Goal: Task Accomplishment & Management: Manage account settings

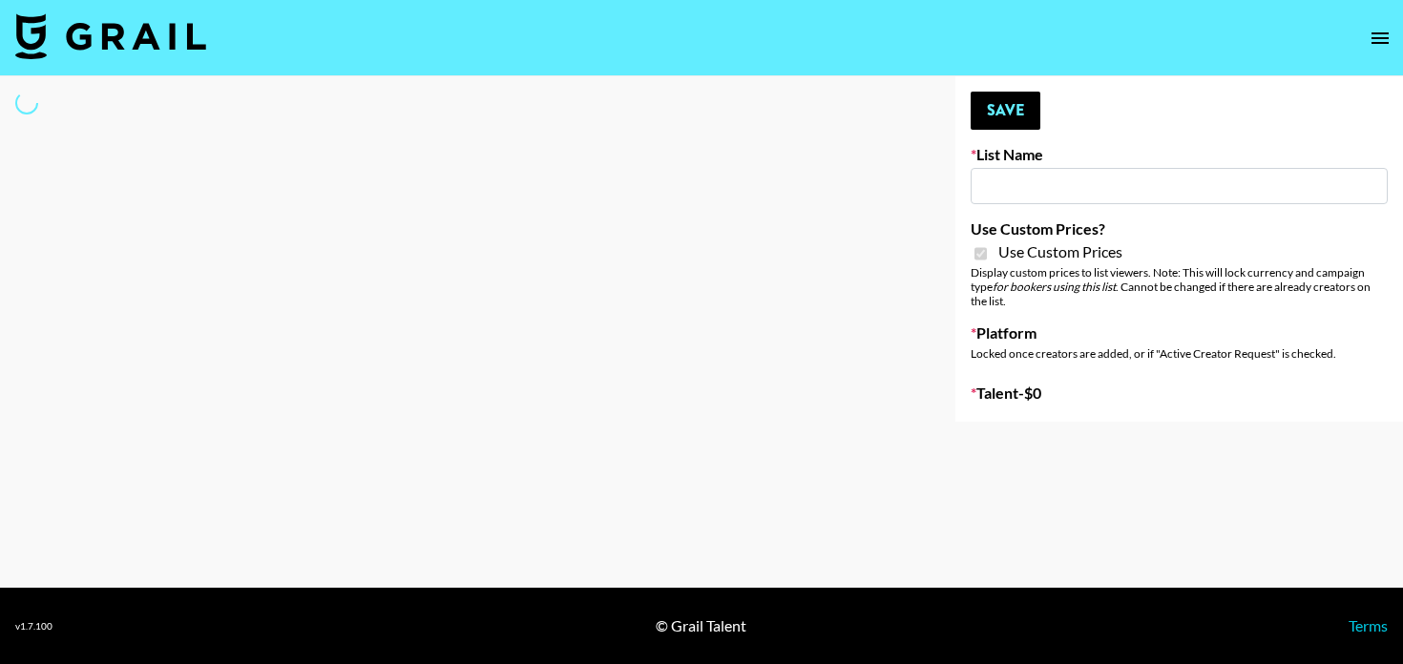
type input "Dietary Supp Brand"
checkbox input "true"
select select "Brand"
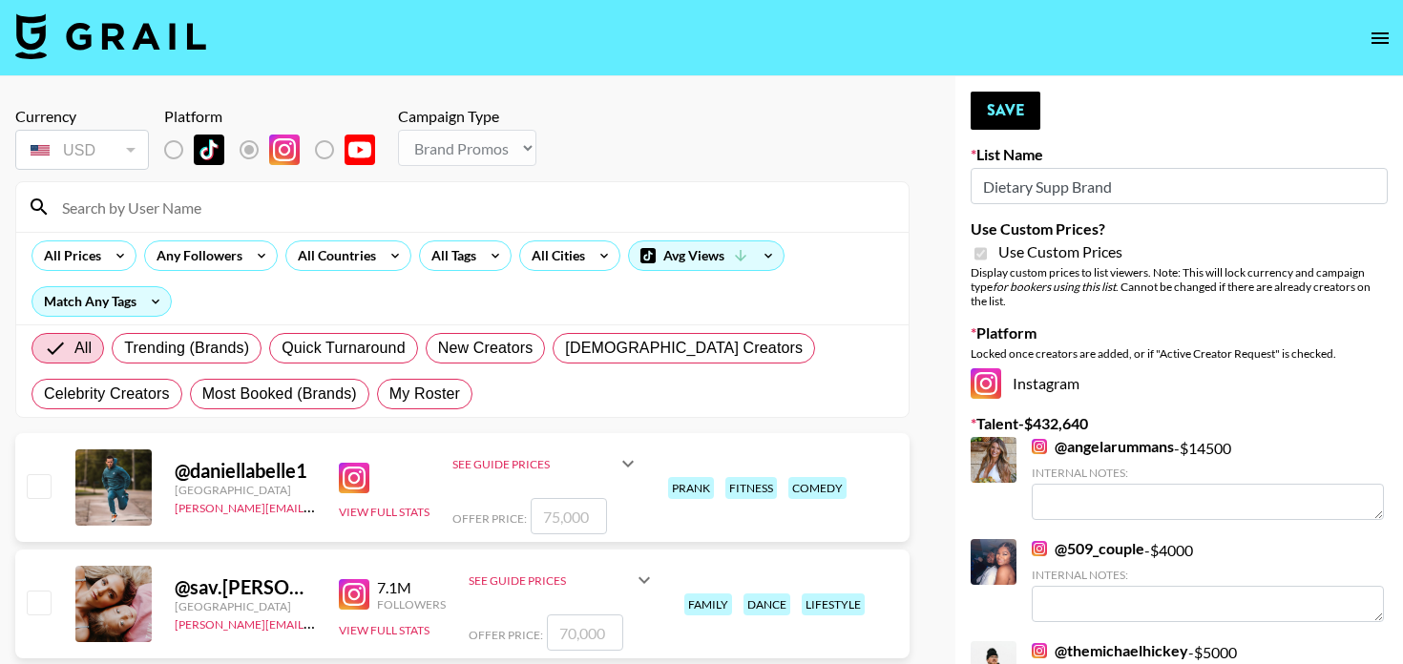
click at [325, 217] on input at bounding box center [474, 207] width 847 height 31
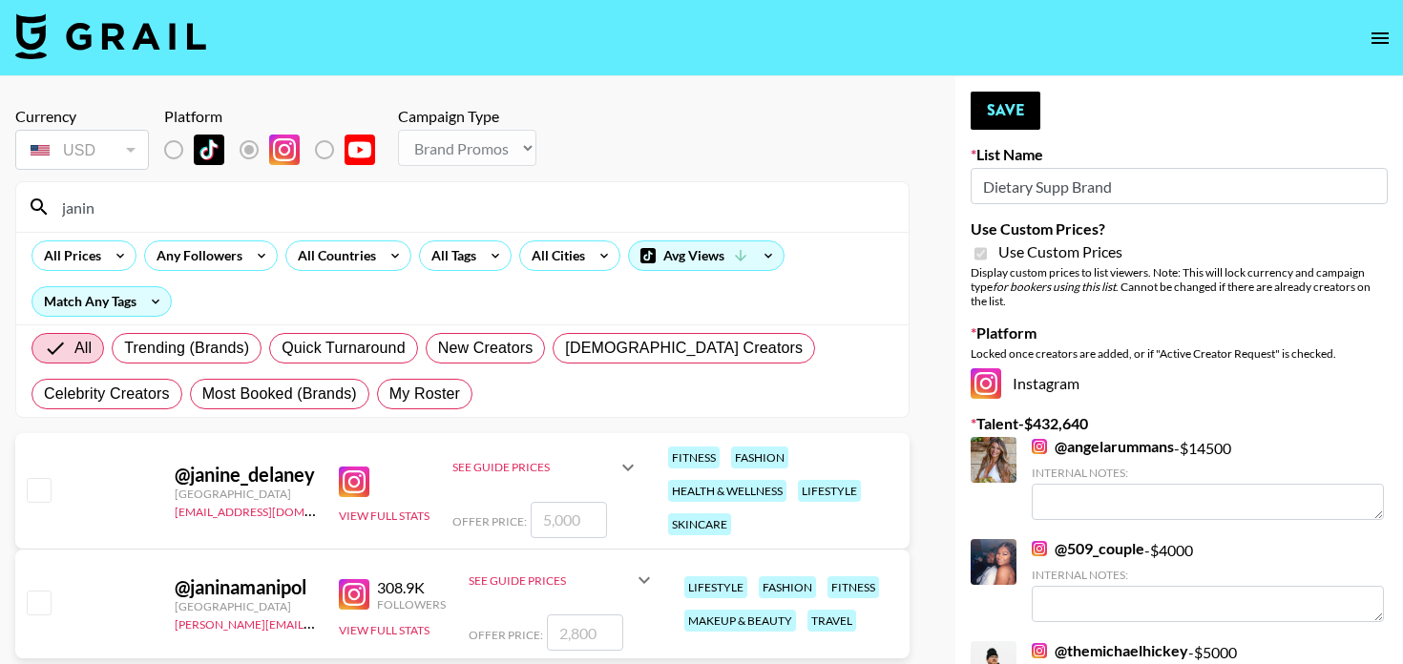
type input "[PERSON_NAME]"
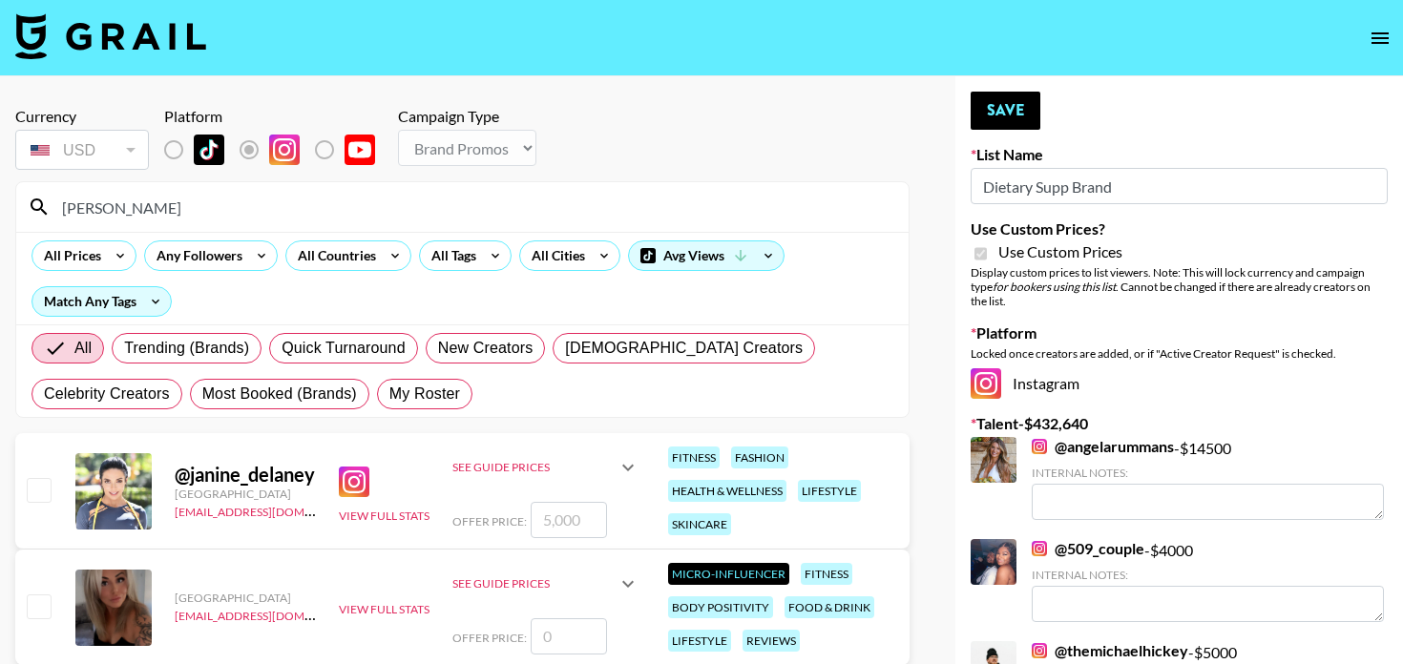
click at [570, 527] on input "number" at bounding box center [569, 520] width 76 height 36
click at [1078, 440] on link "@ angelarummans" at bounding box center [1103, 446] width 142 height 19
click at [260, 193] on input "[PERSON_NAME]" at bounding box center [474, 207] width 847 height 31
click at [65, 488] on div "@ janine_delaney [GEOGRAPHIC_DATA] [EMAIL_ADDRESS][DOMAIN_NAME] View Full Stats…" at bounding box center [462, 491] width 895 height 116
click at [54, 493] on div "@ janine_delaney [GEOGRAPHIC_DATA] [EMAIL_ADDRESS][DOMAIN_NAME] View Full Stats…" at bounding box center [462, 491] width 895 height 116
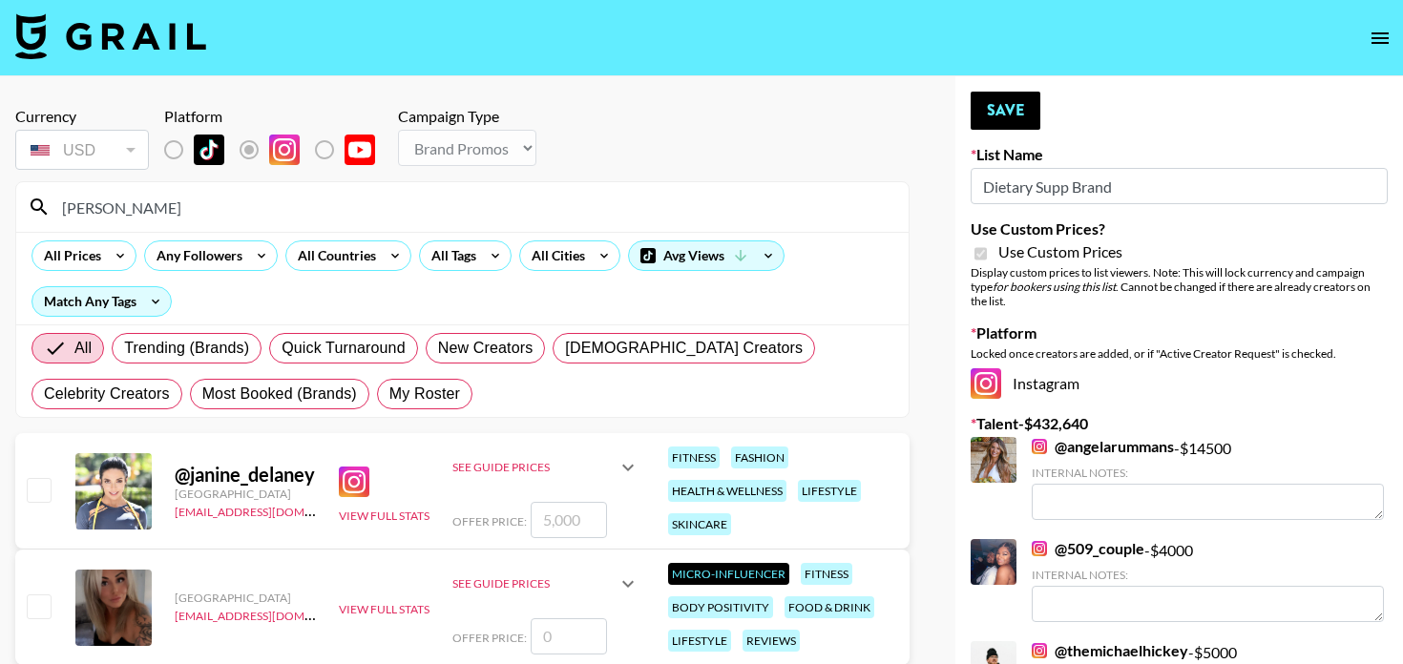
click at [52, 493] on div at bounding box center [38, 491] width 30 height 32
click at [46, 493] on input "checkbox" at bounding box center [38, 489] width 23 height 23
checkbox input "true"
drag, startPoint x: 554, startPoint y: 523, endPoint x: 538, endPoint y: 523, distance: 15.3
click at [538, 523] on input "5000" at bounding box center [569, 520] width 76 height 36
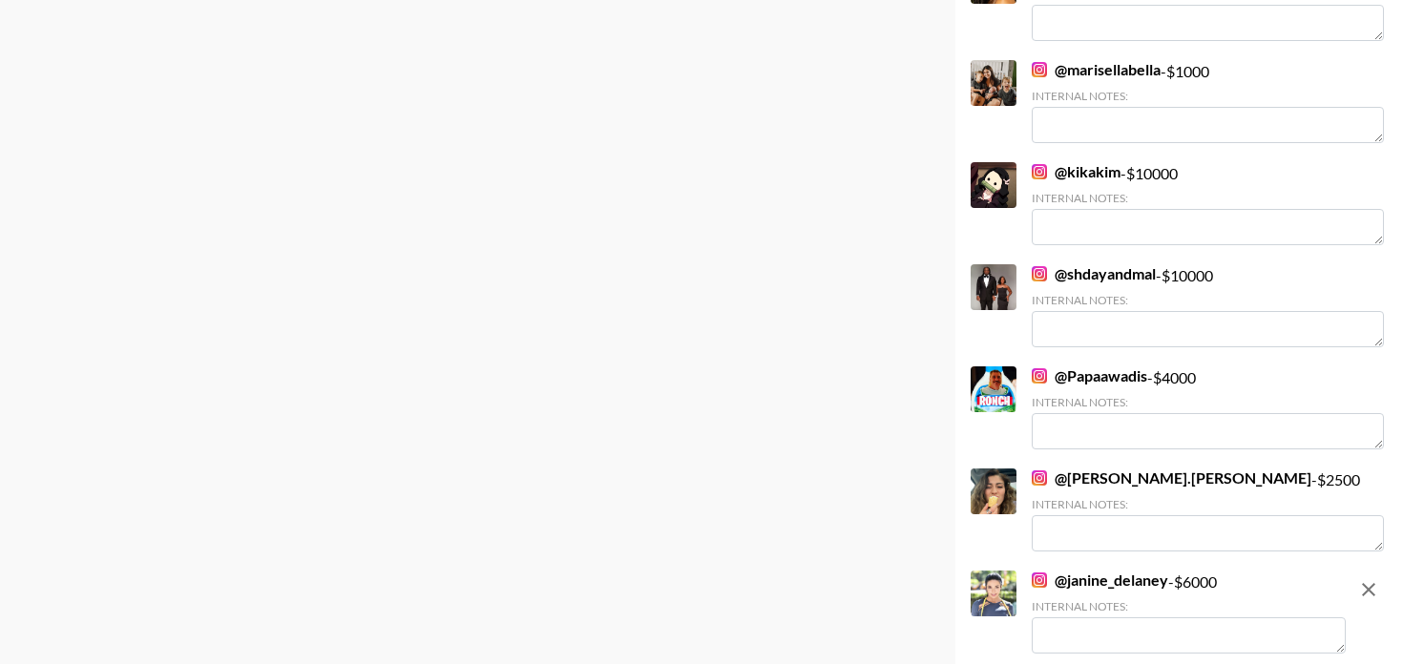
scroll to position [6300, 0]
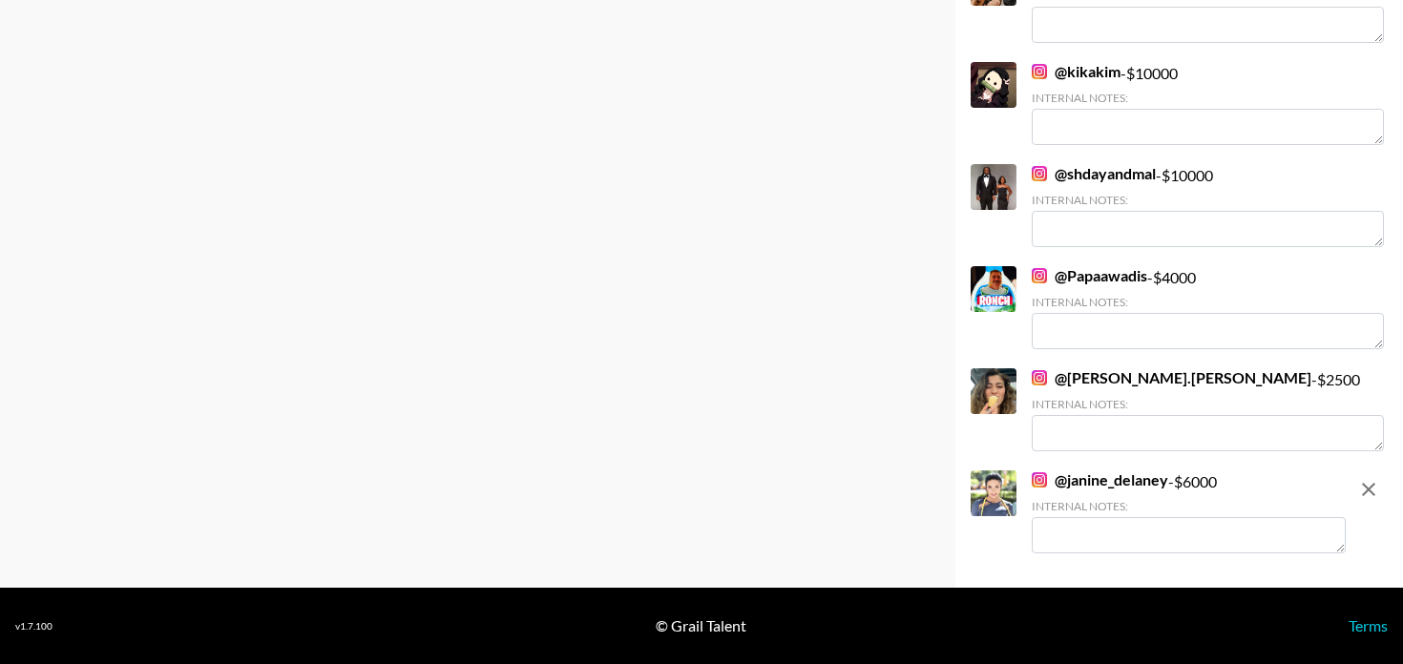
click at [1070, 544] on textarea at bounding box center [1189, 535] width 314 height 36
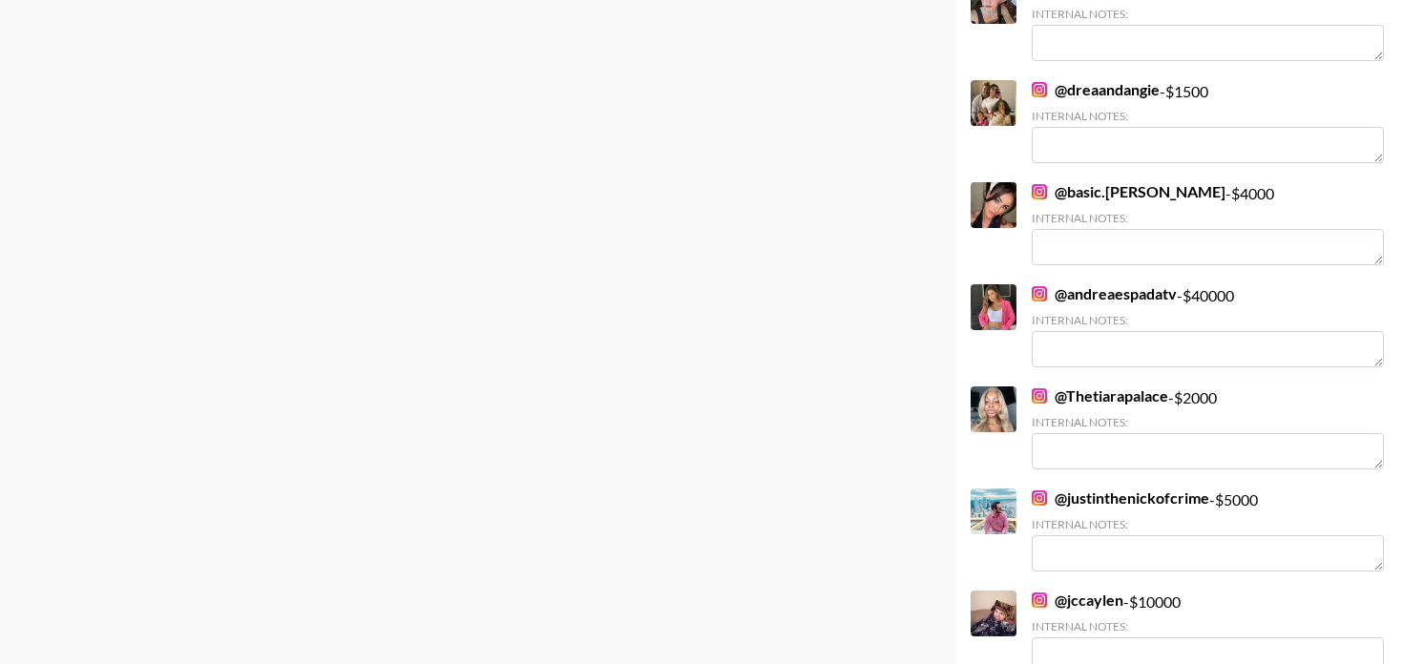
scroll to position [4233, 0]
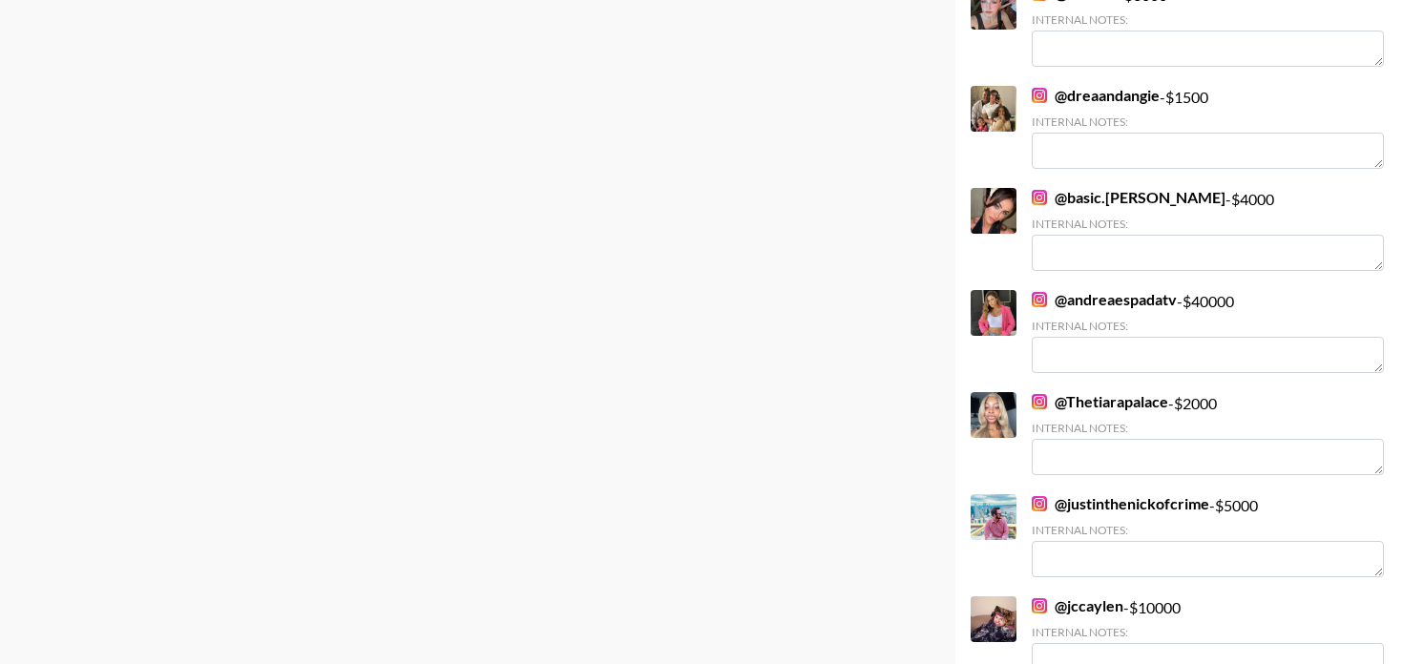
click at [1144, 291] on link "@ andreaespadatv" at bounding box center [1104, 299] width 145 height 19
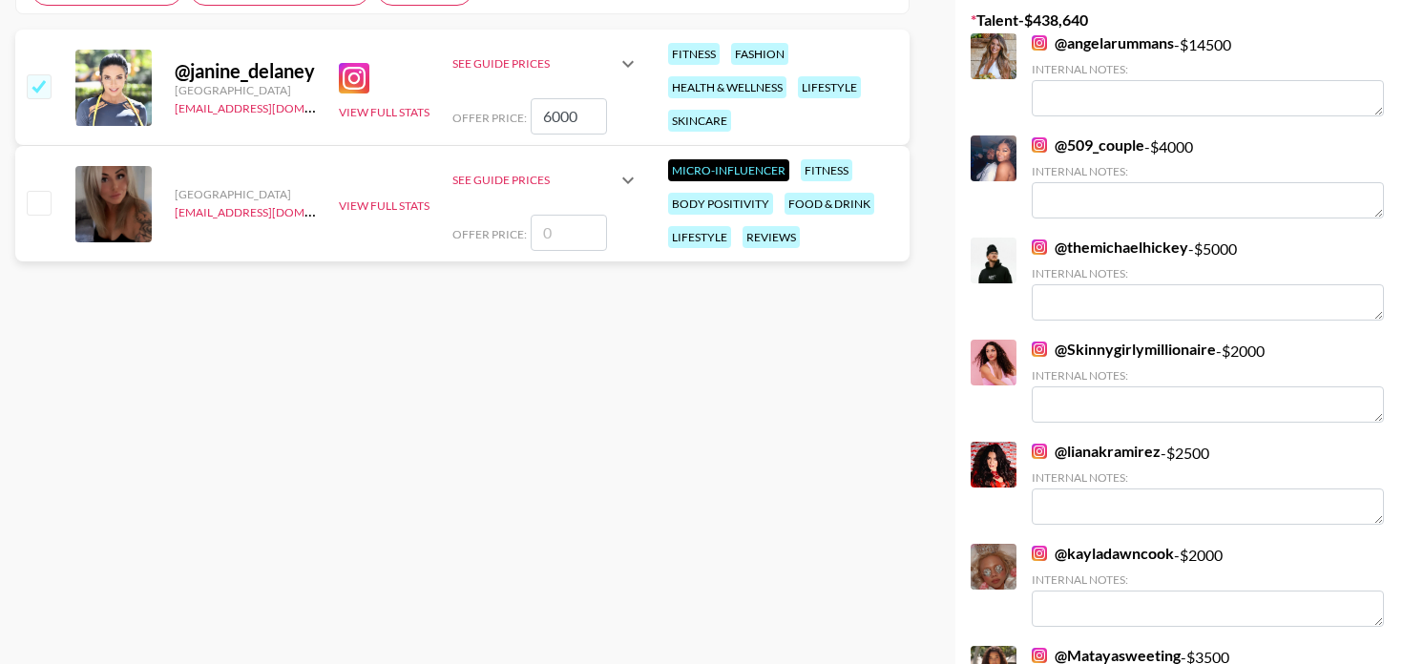
scroll to position [0, 0]
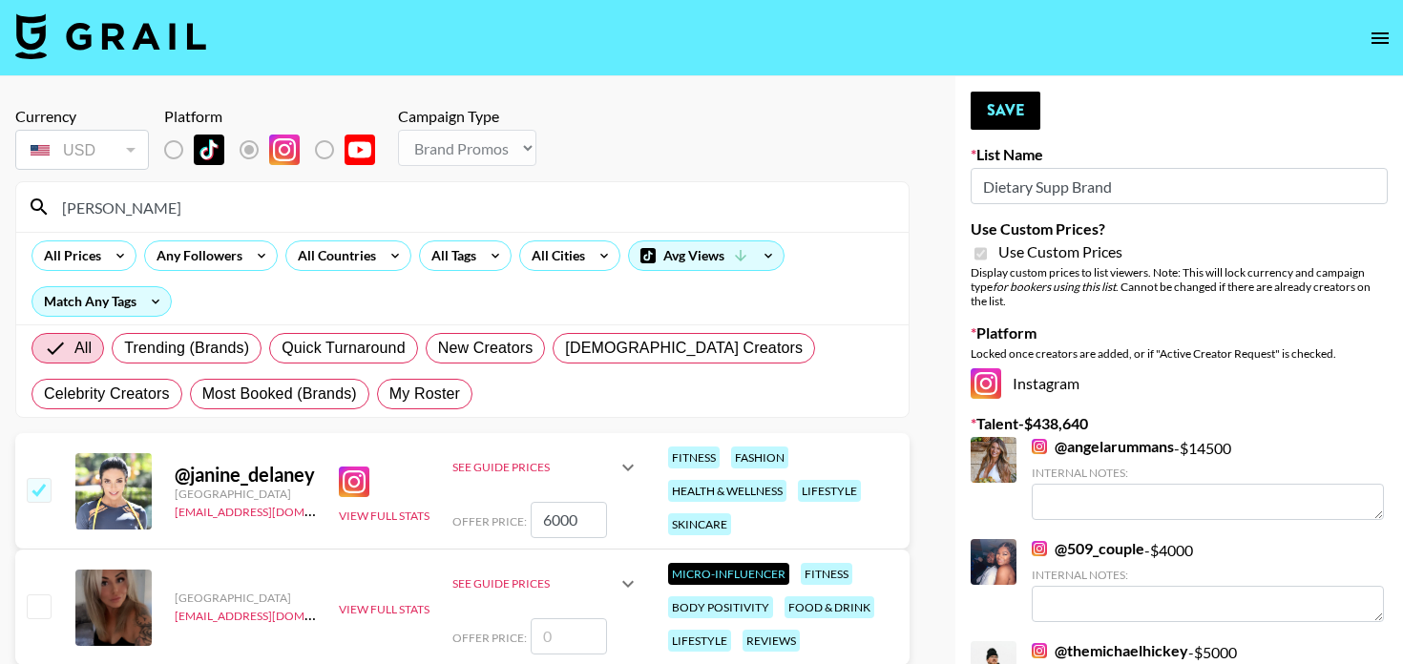
drag, startPoint x: 546, startPoint y: 520, endPoint x: 534, endPoint y: 520, distance: 12.4
click at [534, 520] on input "6000" at bounding box center [569, 520] width 76 height 36
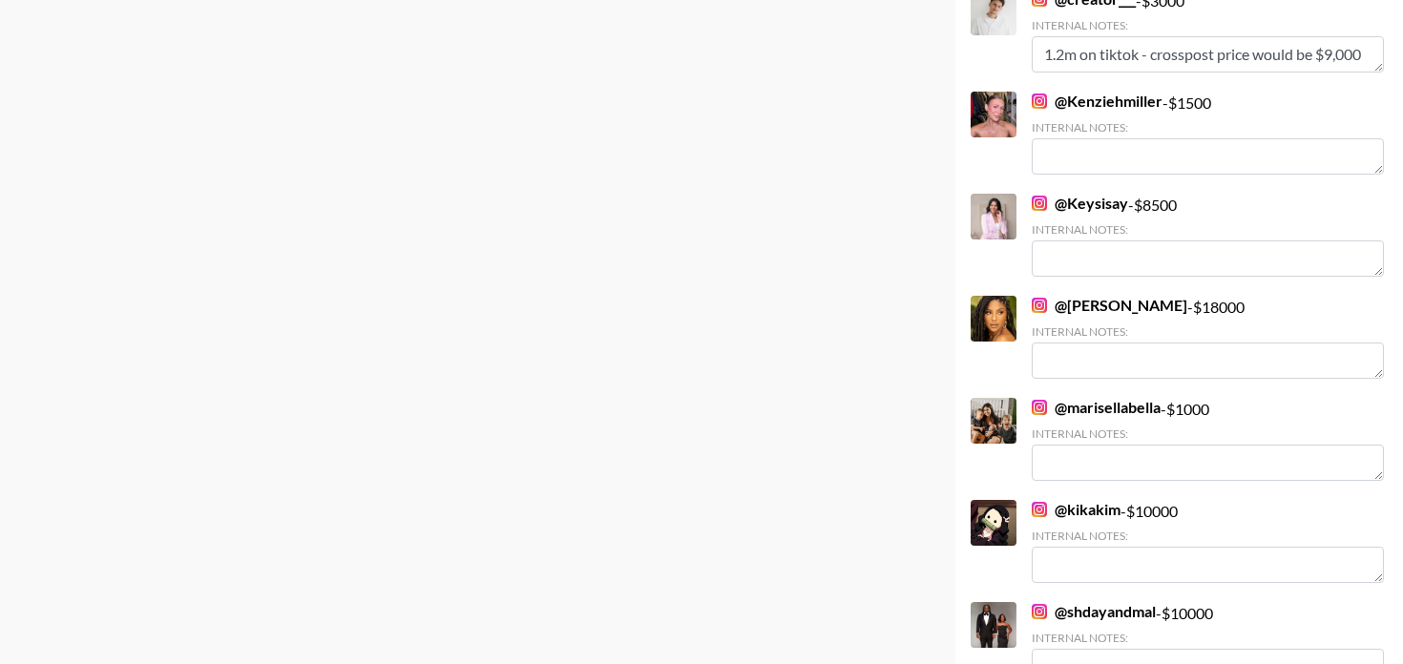
scroll to position [6300, 0]
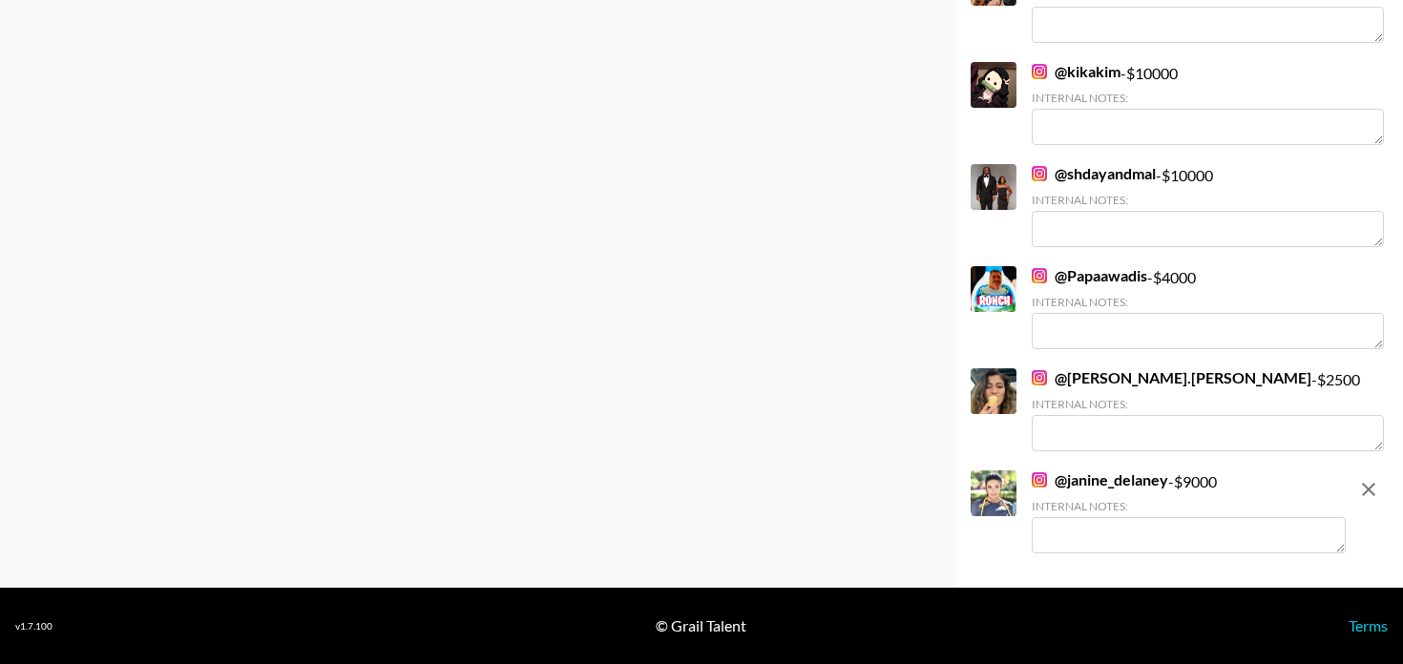
type input "9000"
click at [1169, 522] on textarea at bounding box center [1189, 535] width 314 height 36
type textarea "T"
drag, startPoint x: 1114, startPoint y: 541, endPoint x: 1081, endPoint y: 540, distance: 33.4
click at [1081, 540] on textarea "Rate is for cross-posting to TikTok" at bounding box center [1189, 535] width 314 height 36
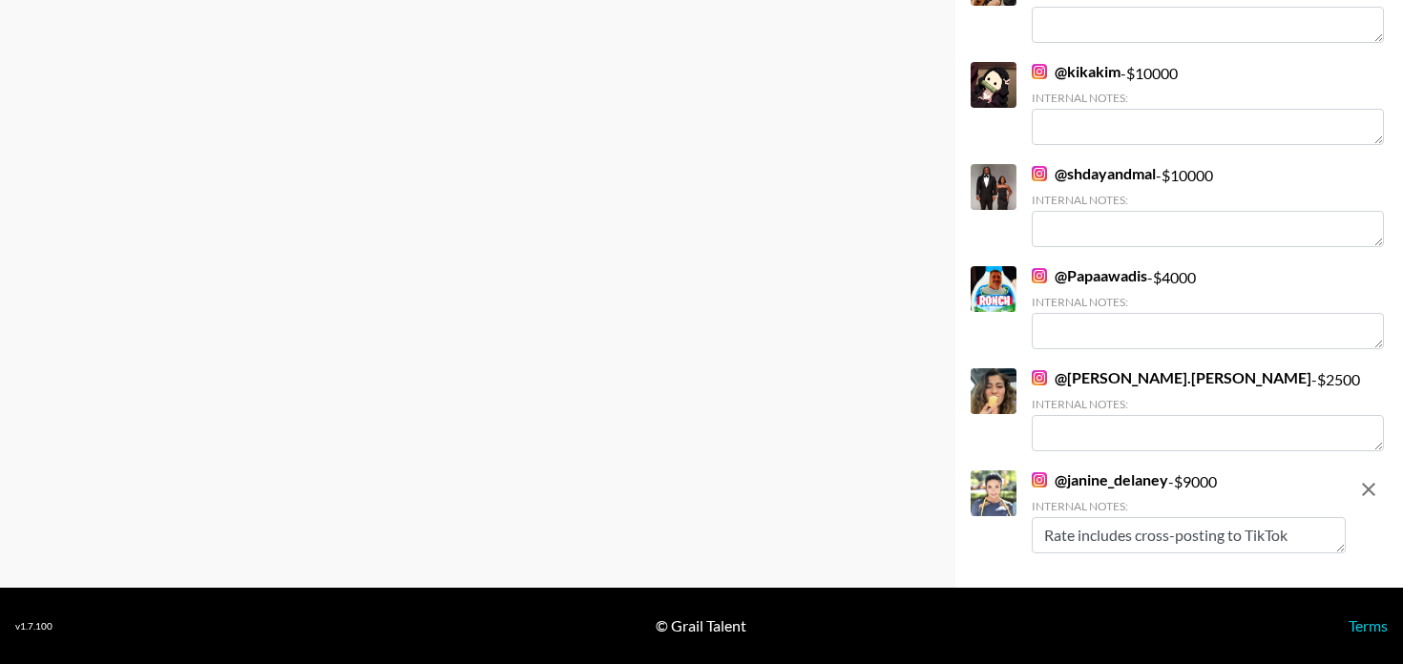
click at [1324, 520] on textarea "Rate includes cross-posting to TikTok" at bounding box center [1189, 535] width 314 height 36
click at [1324, 530] on textarea "Rate includes cross-posting to TikTok" at bounding box center [1189, 535] width 314 height 36
type textarea "Rate includes cross-posting to TikTok. Can include usage rights in this rate if…"
click at [1296, 621] on footer "v 1.7.100 © Grail Talent Terms" at bounding box center [701, 626] width 1403 height 76
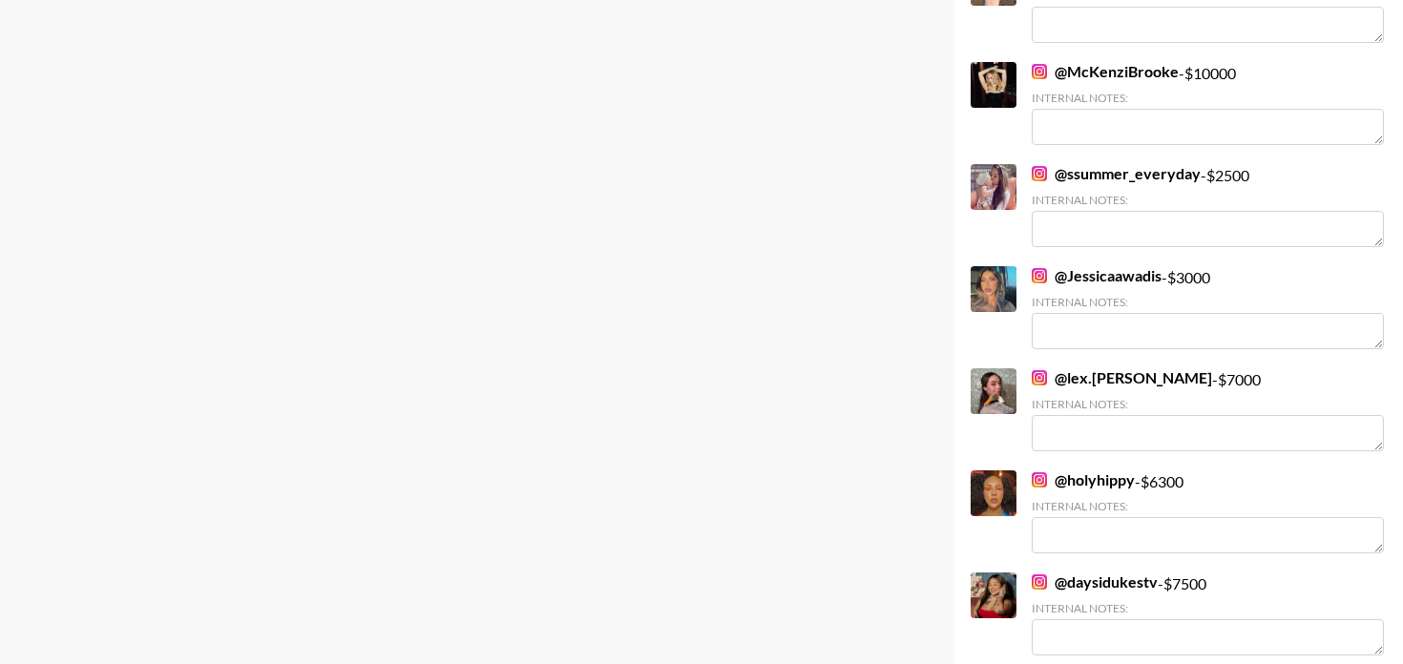
scroll to position [0, 0]
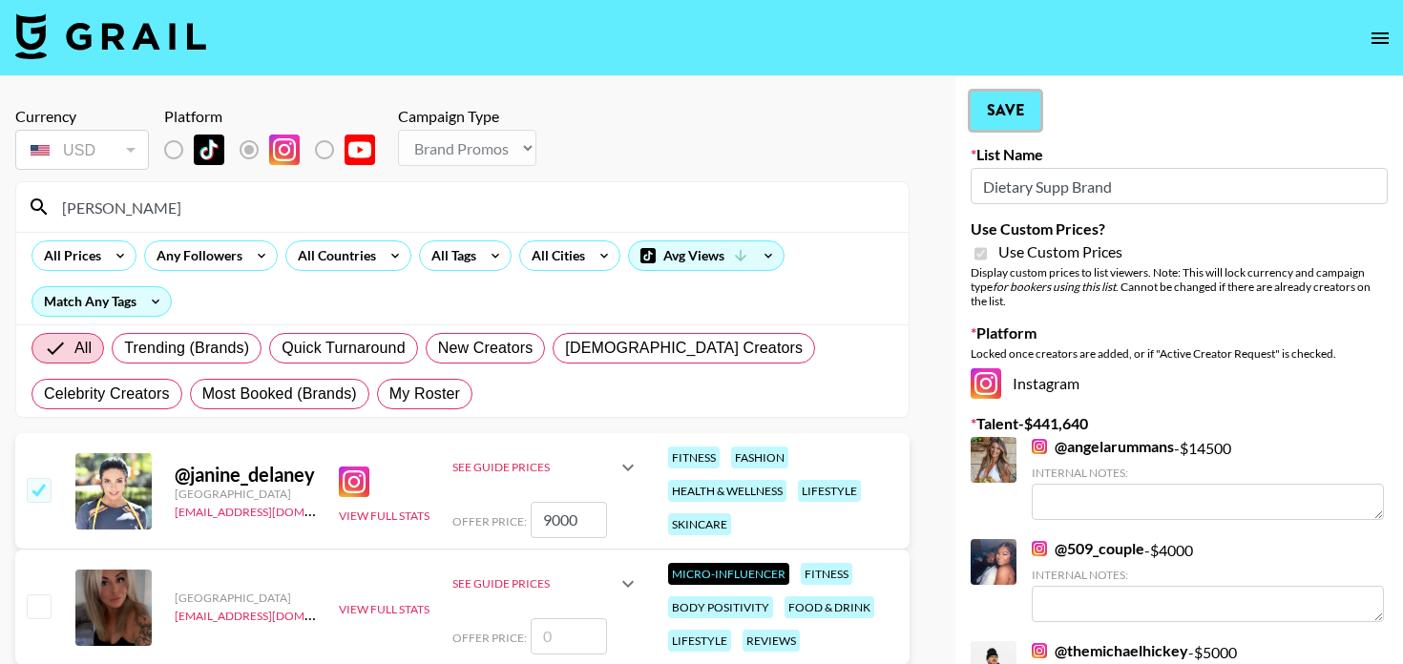
click at [1001, 101] on button "Save" at bounding box center [1006, 111] width 70 height 38
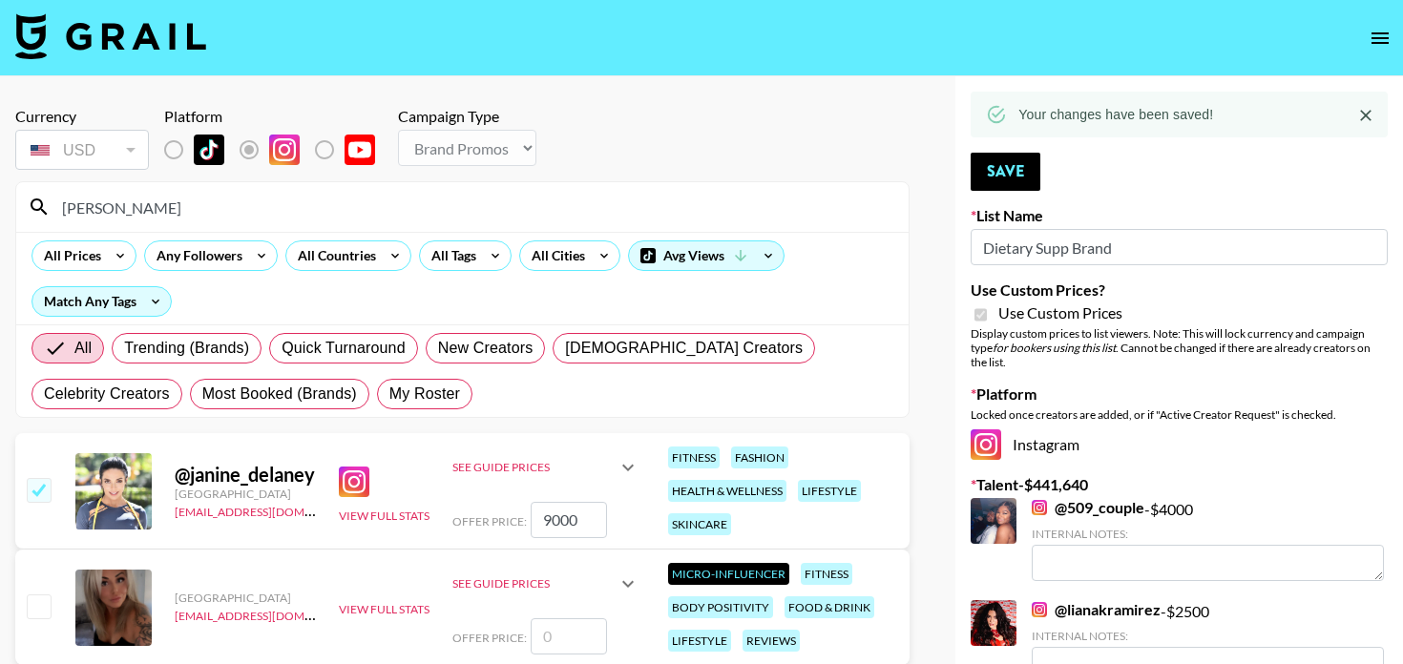
click at [122, 39] on img at bounding box center [110, 36] width 191 height 46
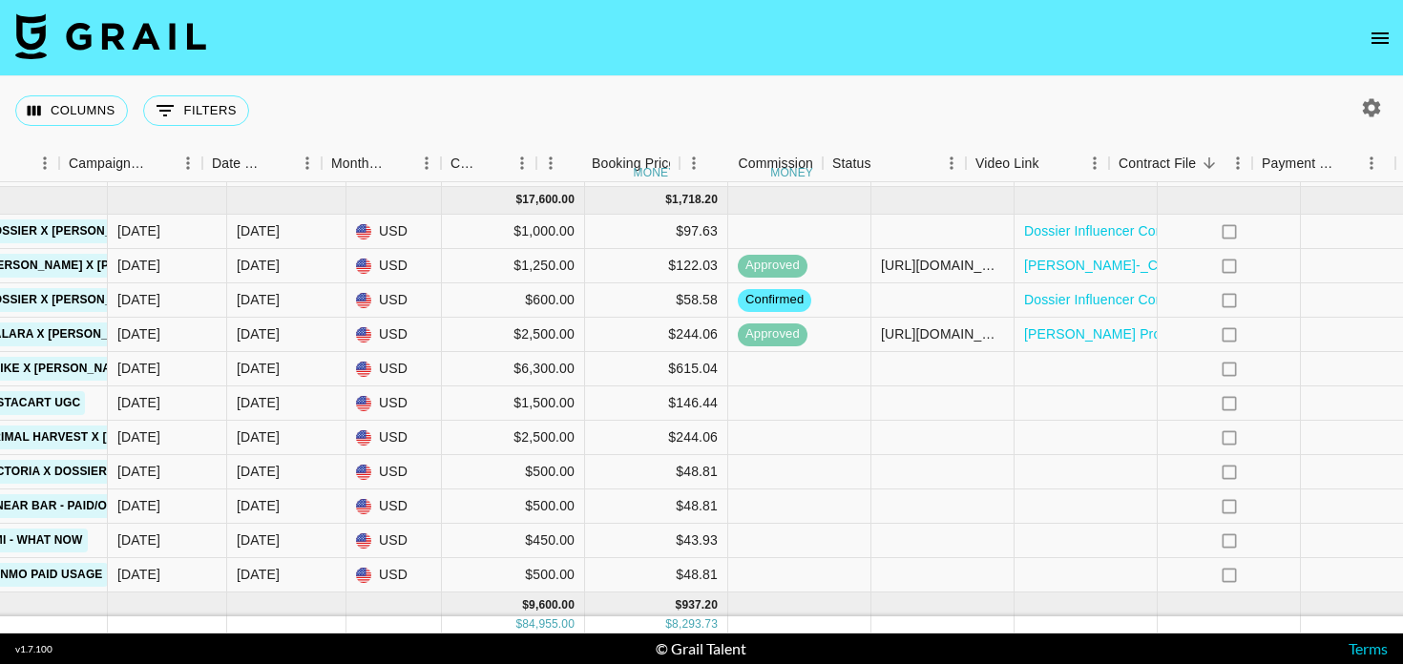
scroll to position [834, 1170]
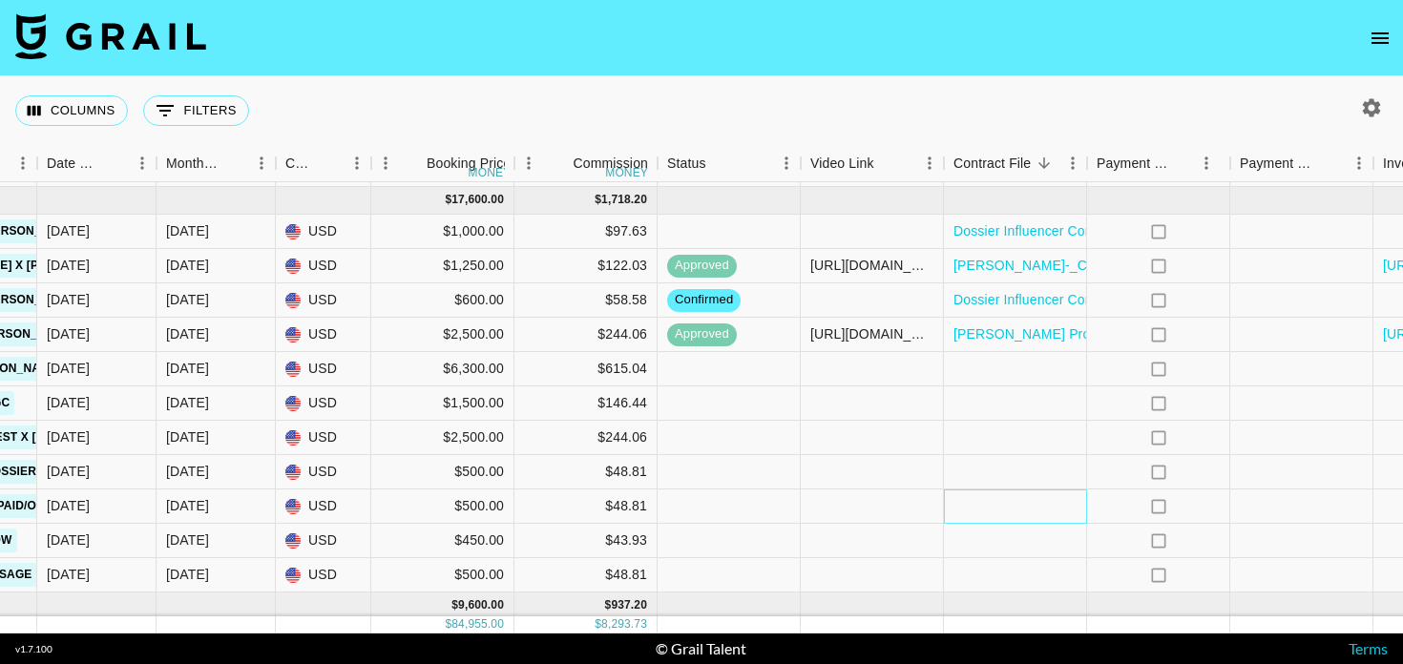
click at [1002, 511] on div at bounding box center [1015, 507] width 143 height 34
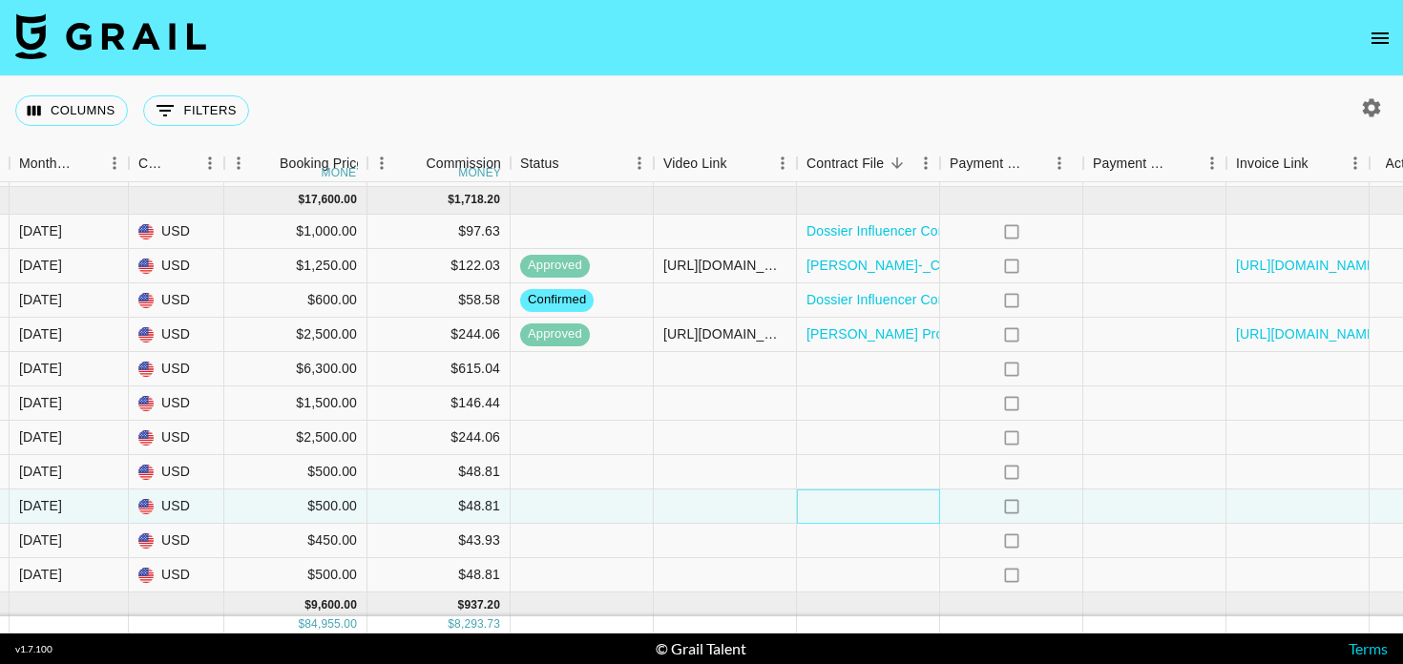
scroll to position [834, 1360]
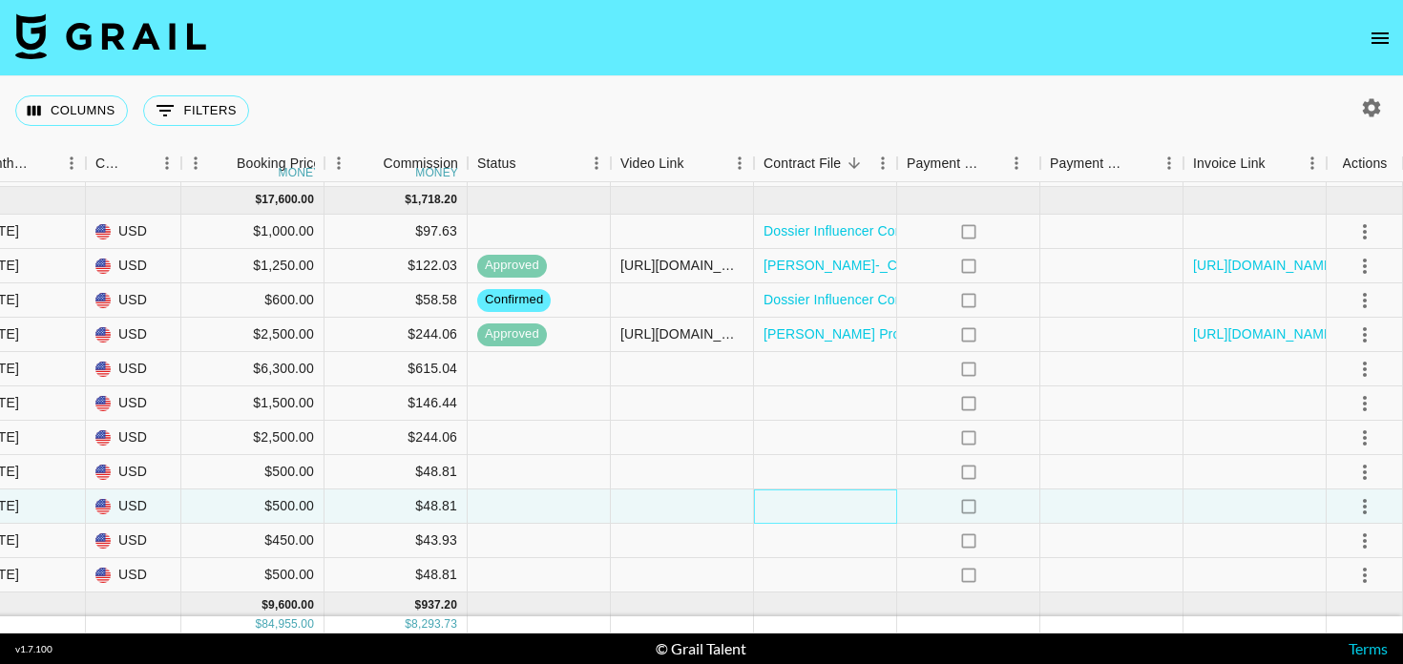
click at [865, 508] on div at bounding box center [825, 507] width 143 height 34
click at [1374, 515] on icon "select merge strategy" at bounding box center [1365, 506] width 23 height 23
click at [1357, 474] on li "Approve" at bounding box center [1341, 466] width 124 height 34
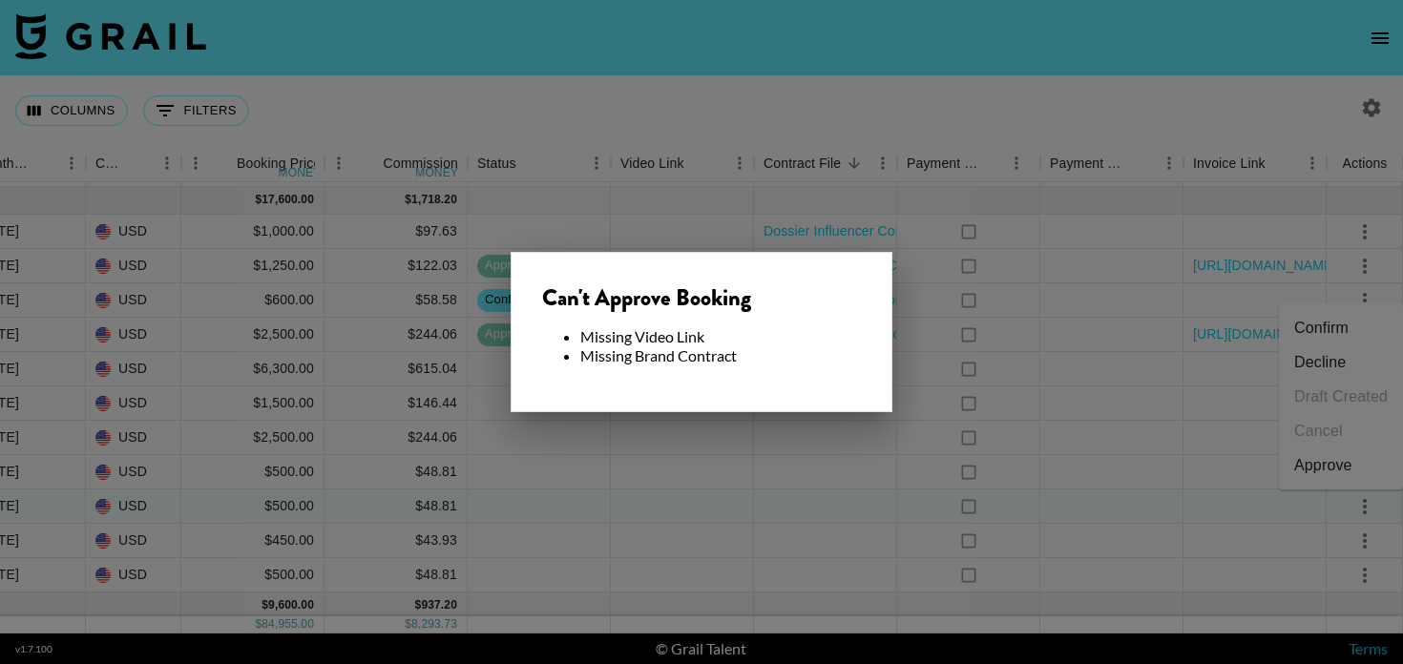
click at [911, 497] on div at bounding box center [701, 332] width 1403 height 664
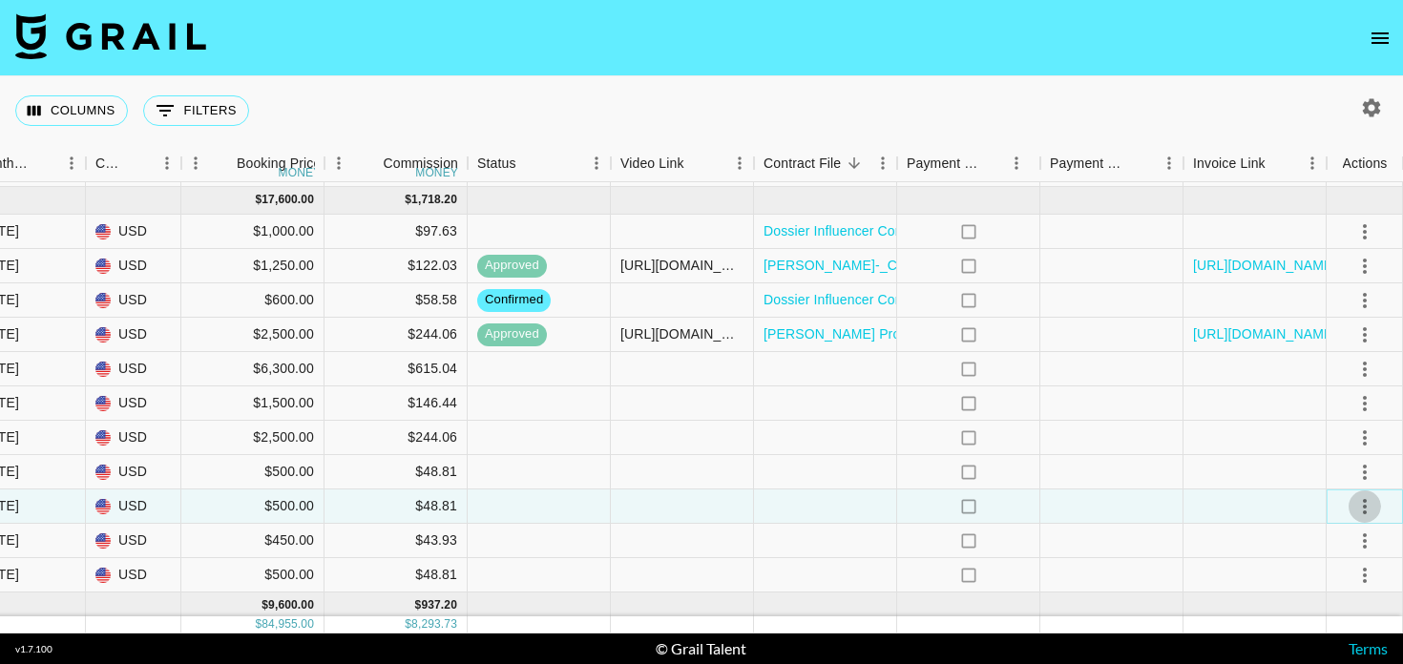
click at [1359, 500] on icon "select merge strategy" at bounding box center [1365, 506] width 23 height 23
click at [1326, 467] on div "Approve" at bounding box center [1324, 465] width 58 height 23
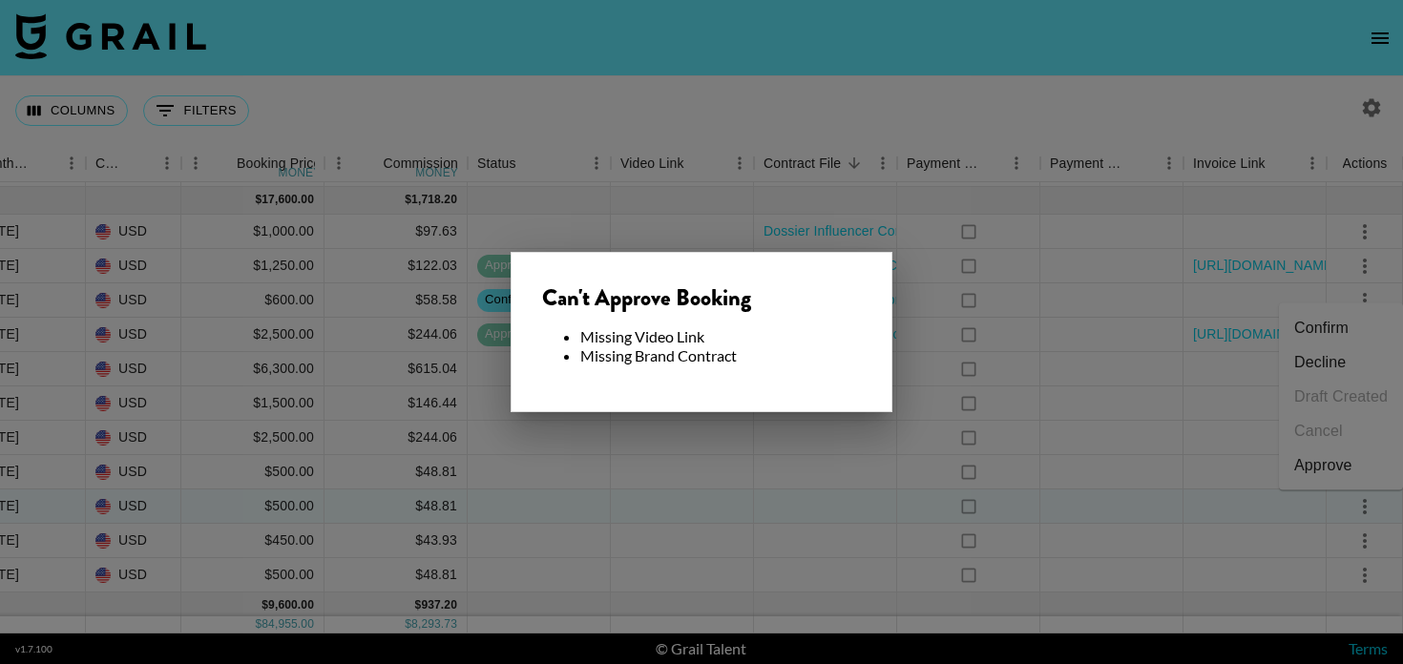
click at [798, 404] on div "Can't Approve Booking Missing Video Link Missing Brand Contract" at bounding box center [702, 332] width 382 height 160
click at [845, 497] on div at bounding box center [701, 332] width 1403 height 664
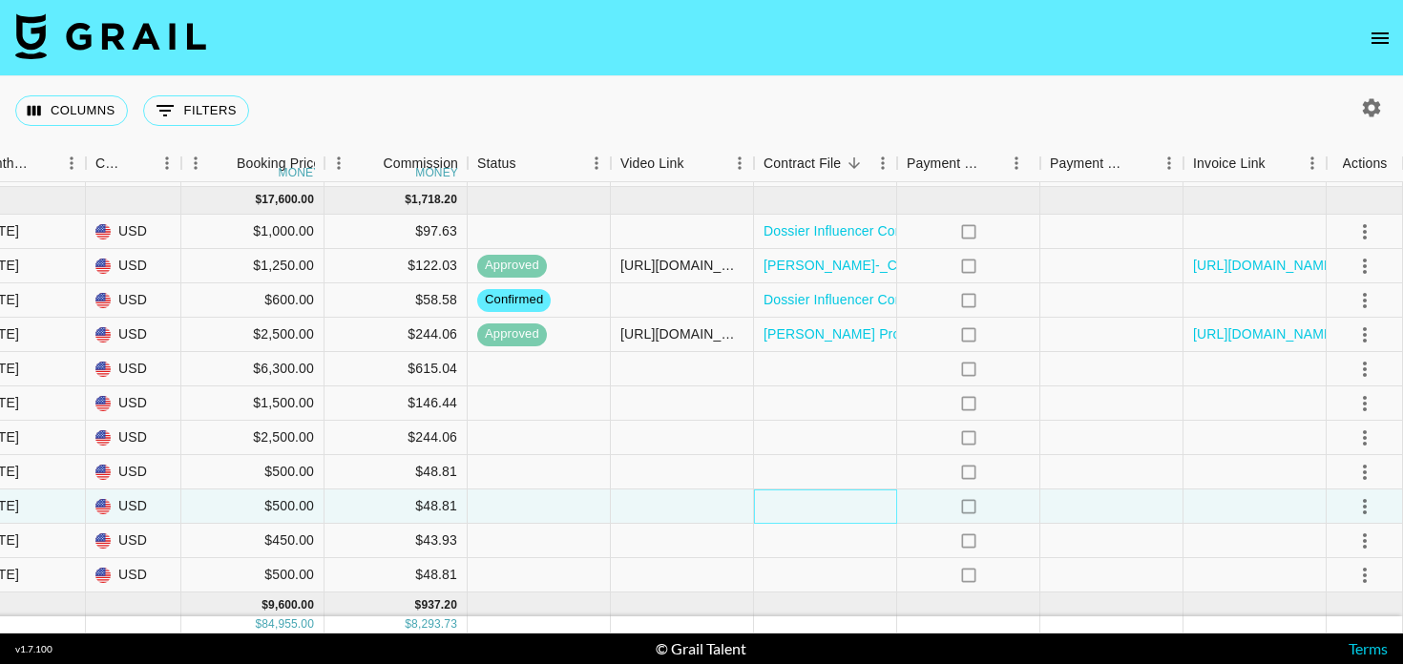
click at [864, 502] on div at bounding box center [825, 507] width 143 height 34
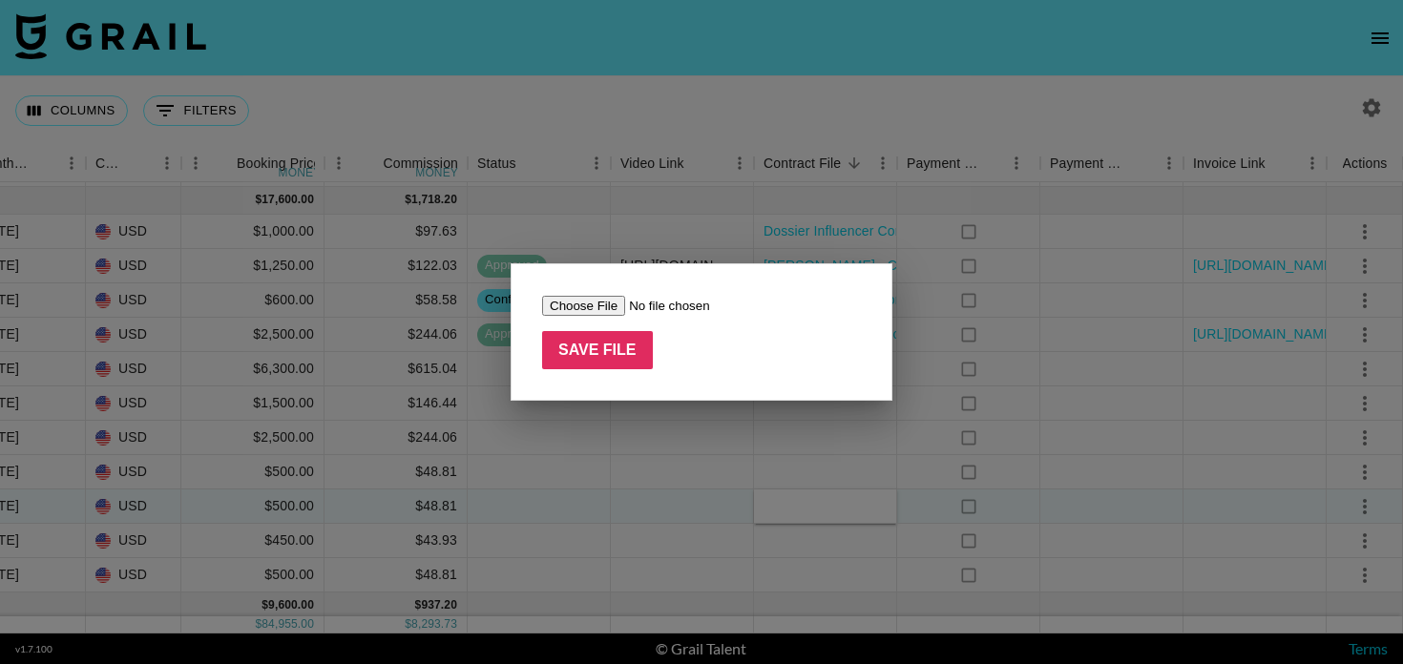
click at [602, 297] on input "file" at bounding box center [663, 306] width 242 height 20
type input "C:\fakepath\Janine_Delaney_Linear_Bar_Influencer_Contract_to_Sign.pdf"
click at [606, 362] on input "Save File" at bounding box center [597, 350] width 111 height 38
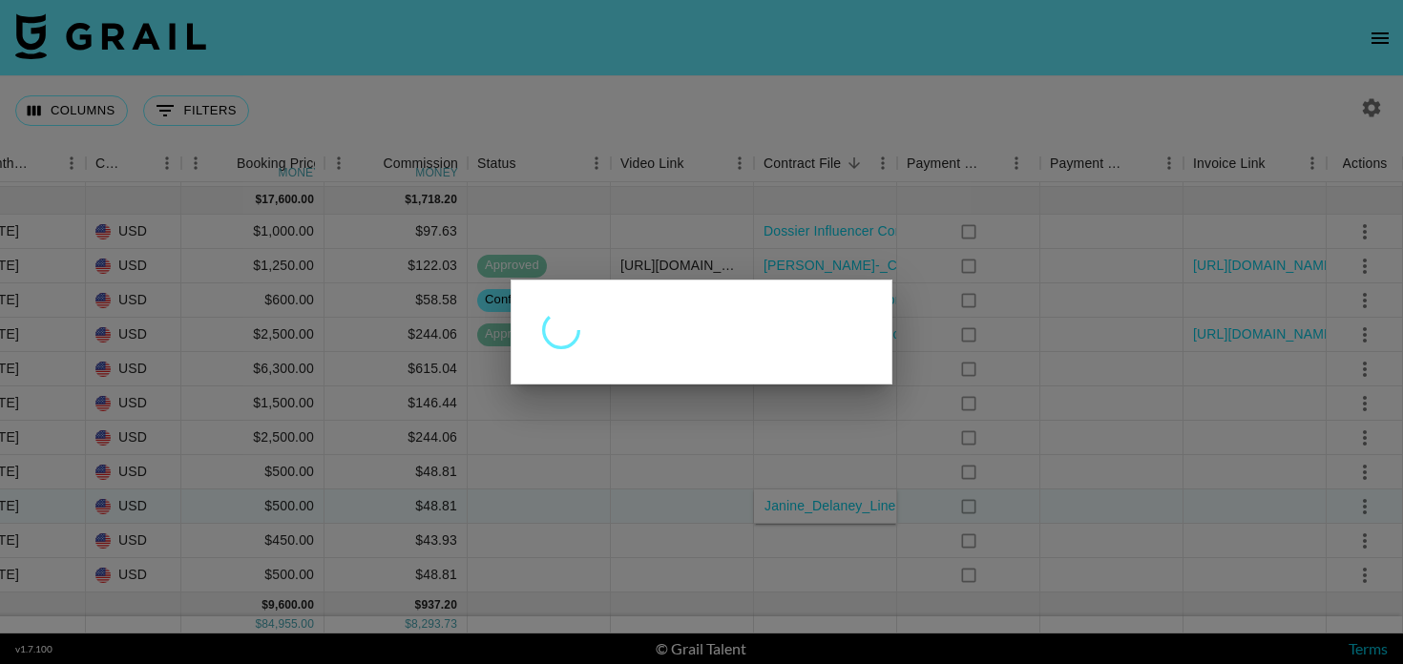
click at [700, 505] on div at bounding box center [701, 332] width 1403 height 664
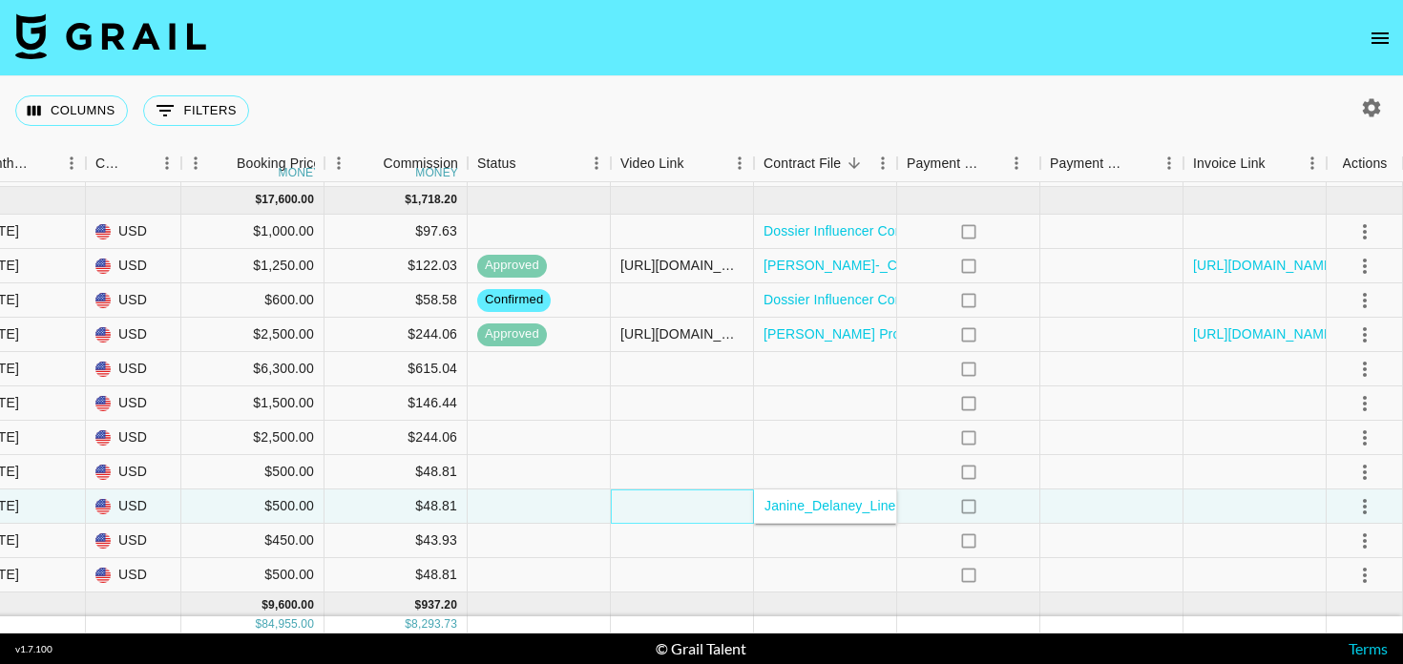
click at [722, 509] on div at bounding box center [682, 507] width 143 height 34
click at [722, 490] on div at bounding box center [682, 472] width 143 height 34
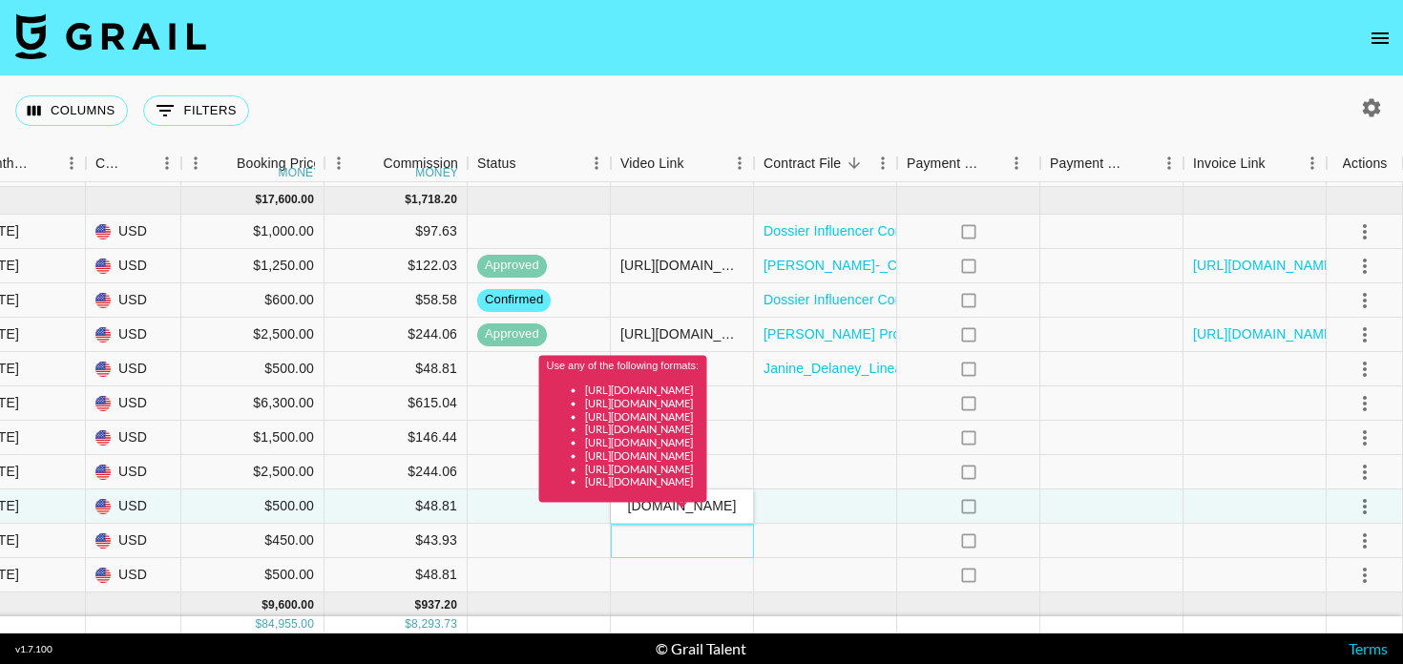
click at [736, 530] on div at bounding box center [682, 541] width 143 height 34
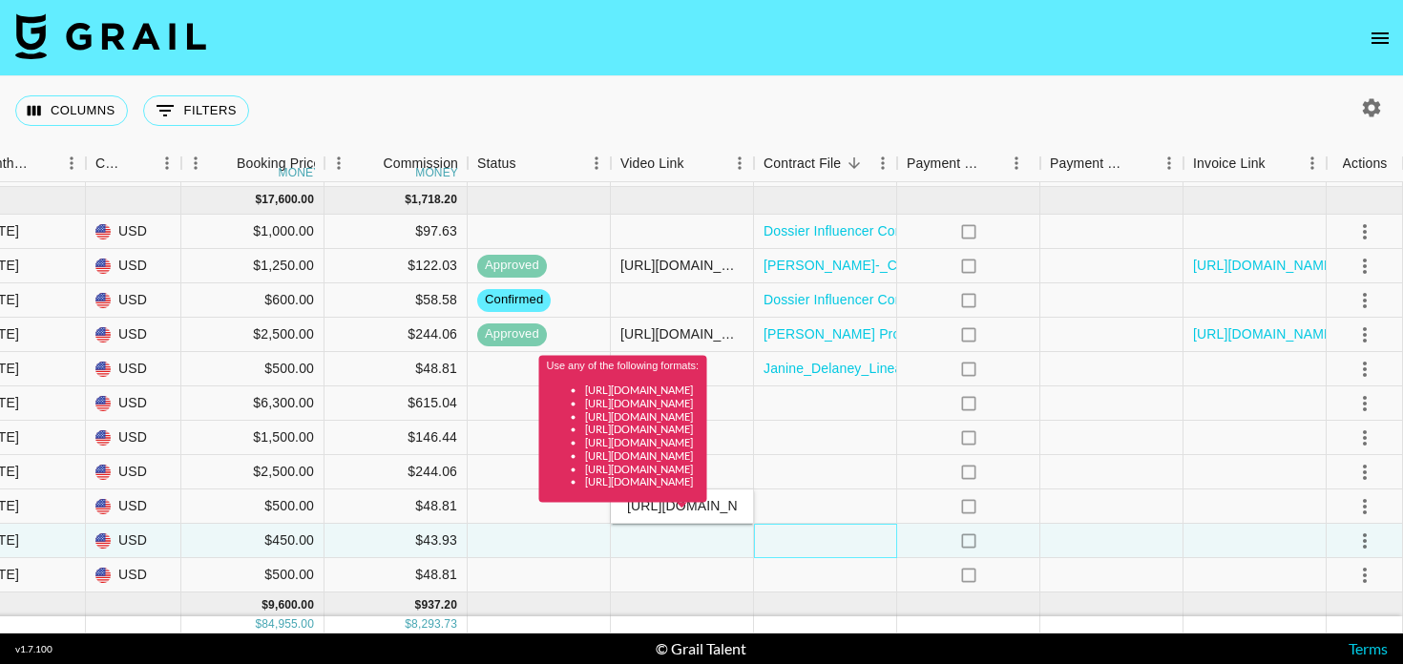
click at [787, 558] on div at bounding box center [825, 541] width 143 height 34
click at [707, 503] on div "Use any of the following formats: [URL][DOMAIN_NAME] [URL][DOMAIN_NAME] [URL][D…" at bounding box center [623, 436] width 168 height 160
type input "h"
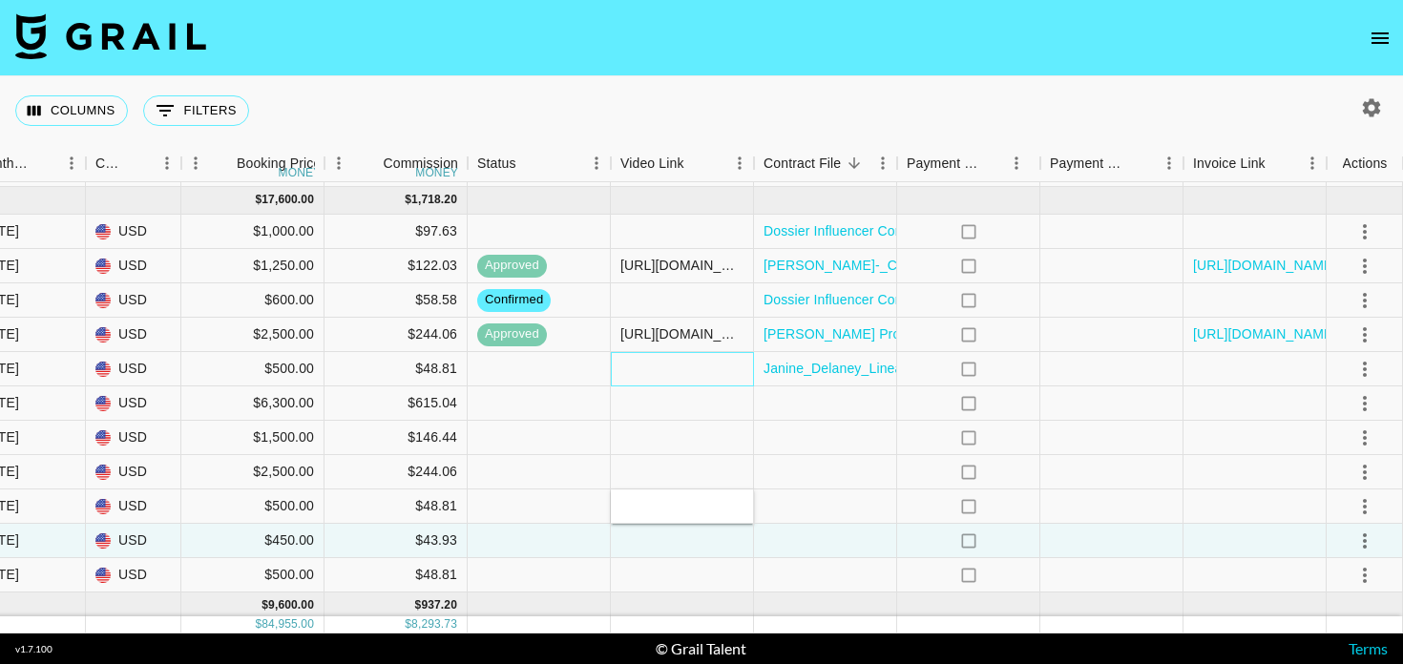
click at [696, 373] on div at bounding box center [682, 369] width 143 height 34
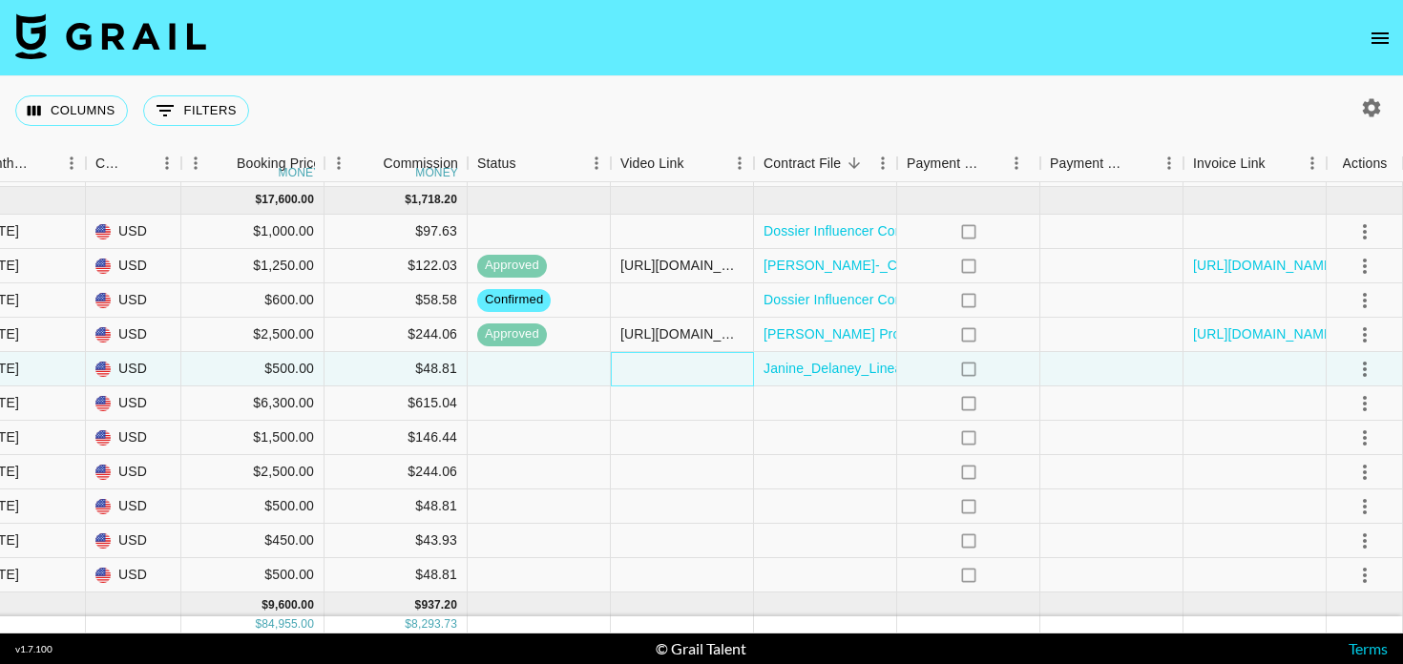
click at [673, 373] on div at bounding box center [682, 369] width 143 height 34
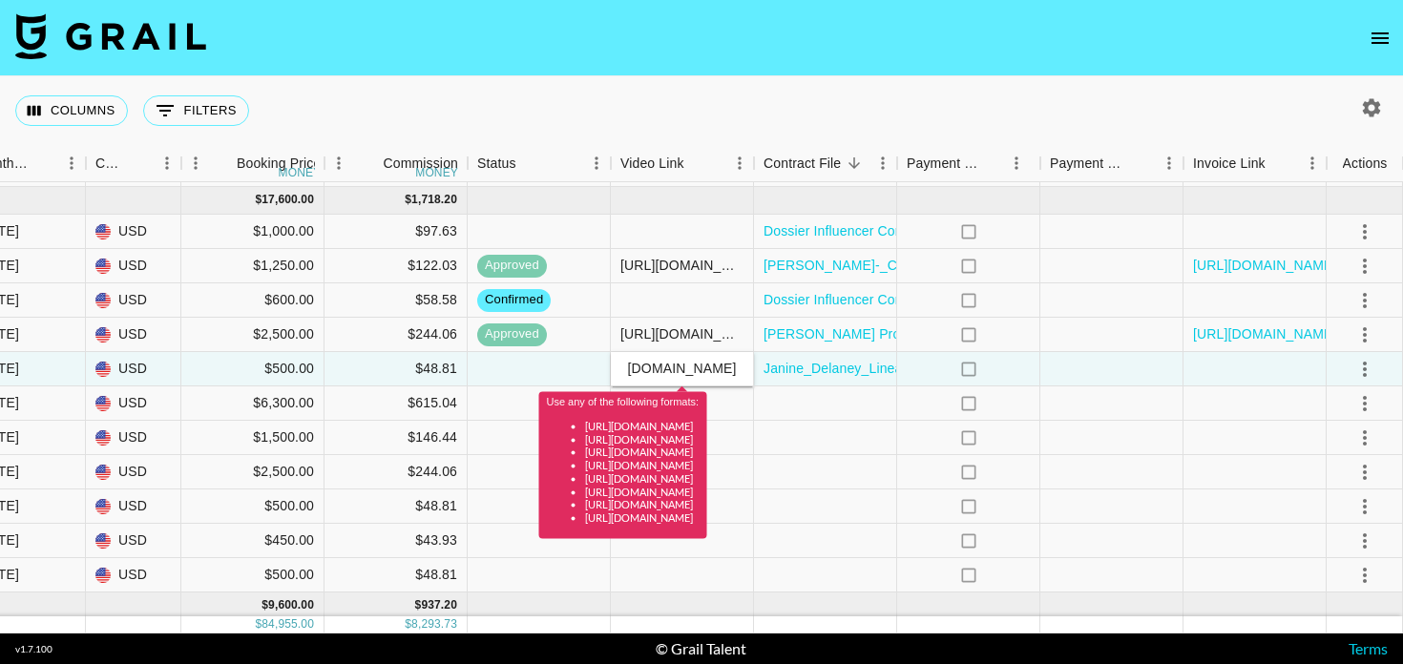
click at [680, 396] on div "Use any of the following formats: [URL][DOMAIN_NAME] [URL][DOMAIN_NAME] [URL][D…" at bounding box center [623, 460] width 153 height 129
click at [846, 400] on div at bounding box center [825, 404] width 143 height 34
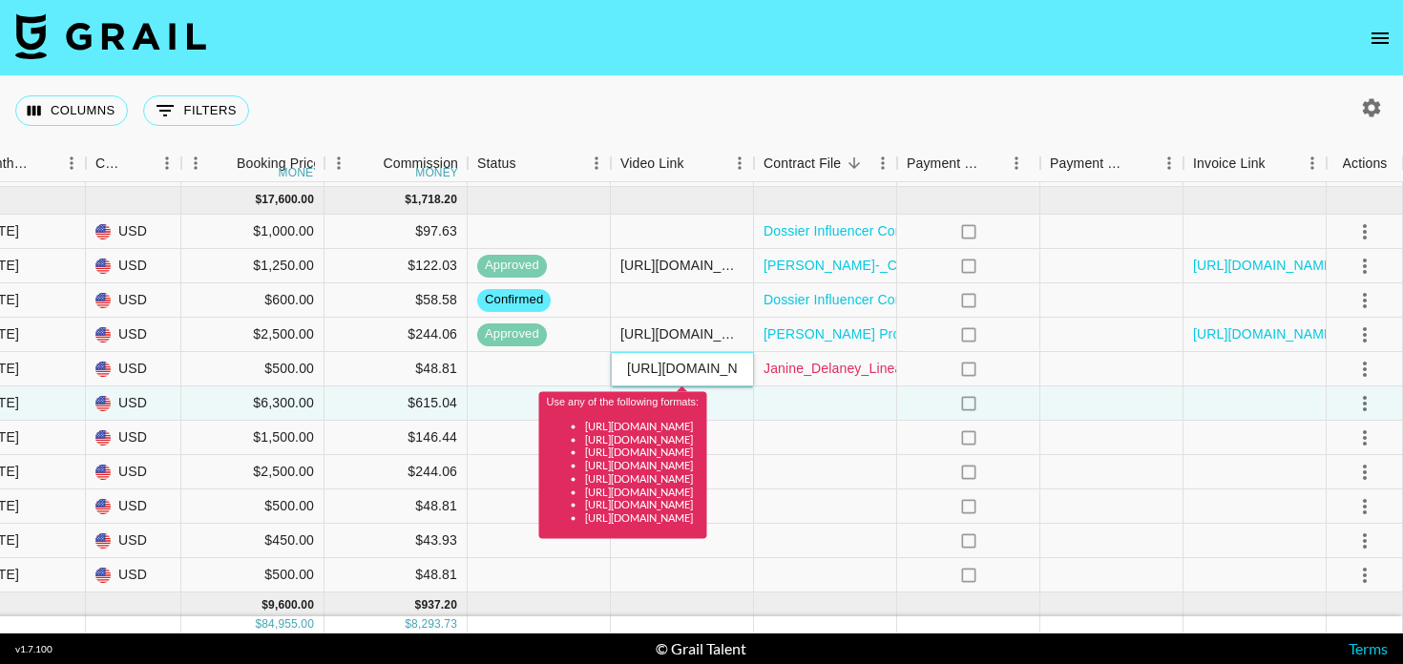
scroll to position [0, 149]
drag, startPoint x: 623, startPoint y: 369, endPoint x: 849, endPoint y: 369, distance: 225.3
click at [849, 369] on div "jGmpF42C4LK8t2Zg6wfI recqGnYt2PETxoZ5Y janinedelaney Common Good [EMAIL_ADDRESS…" at bounding box center [22, 369] width 2764 height 34
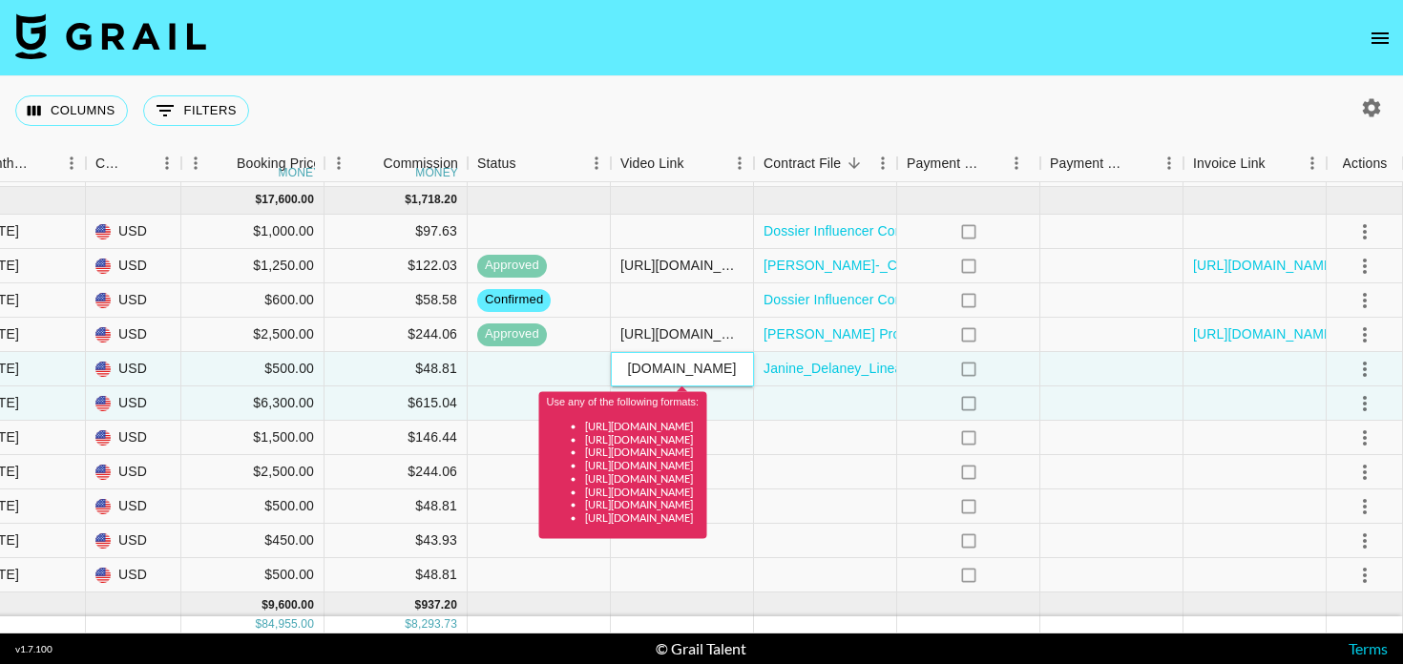
scroll to position [0, 0]
click at [729, 359] on div "[URL][DOMAIN_NAME]" at bounding box center [682, 368] width 140 height 19
drag, startPoint x: 626, startPoint y: 369, endPoint x: 827, endPoint y: 375, distance: 200.6
click at [827, 375] on div "jGmpF42C4LK8t2Zg6wfI recqGnYt2PETxoZ5Y janinedelaney Common Good [EMAIL_ADDRESS…" at bounding box center [22, 369] width 2764 height 34
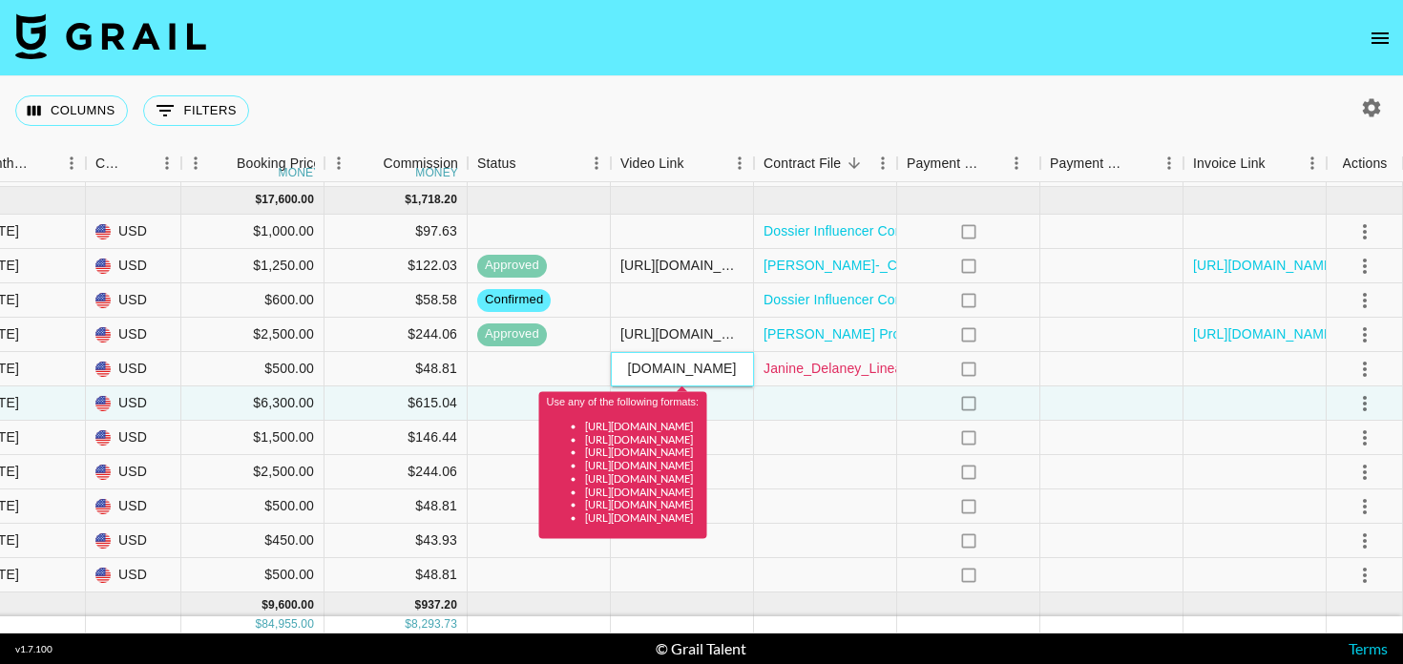
paste input "reel/DN8RNW7EVUS/?utm_source=ig_web_copy_link&igsh=MzRlODBiNWFlZA=="
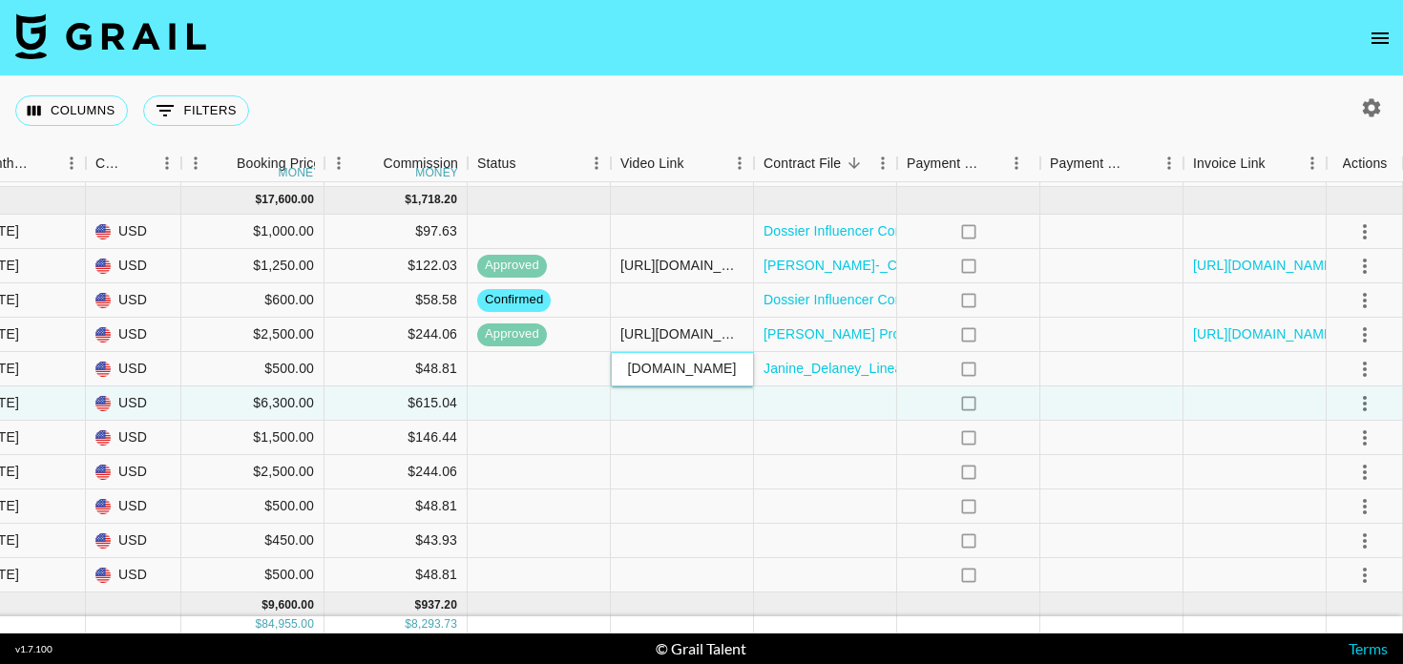
type input "[URL][DOMAIN_NAME]"
click at [853, 411] on div at bounding box center [825, 404] width 143 height 34
click at [1360, 378] on icon "select merge strategy" at bounding box center [1365, 369] width 23 height 23
click at [1343, 551] on div "Approve" at bounding box center [1324, 548] width 58 height 23
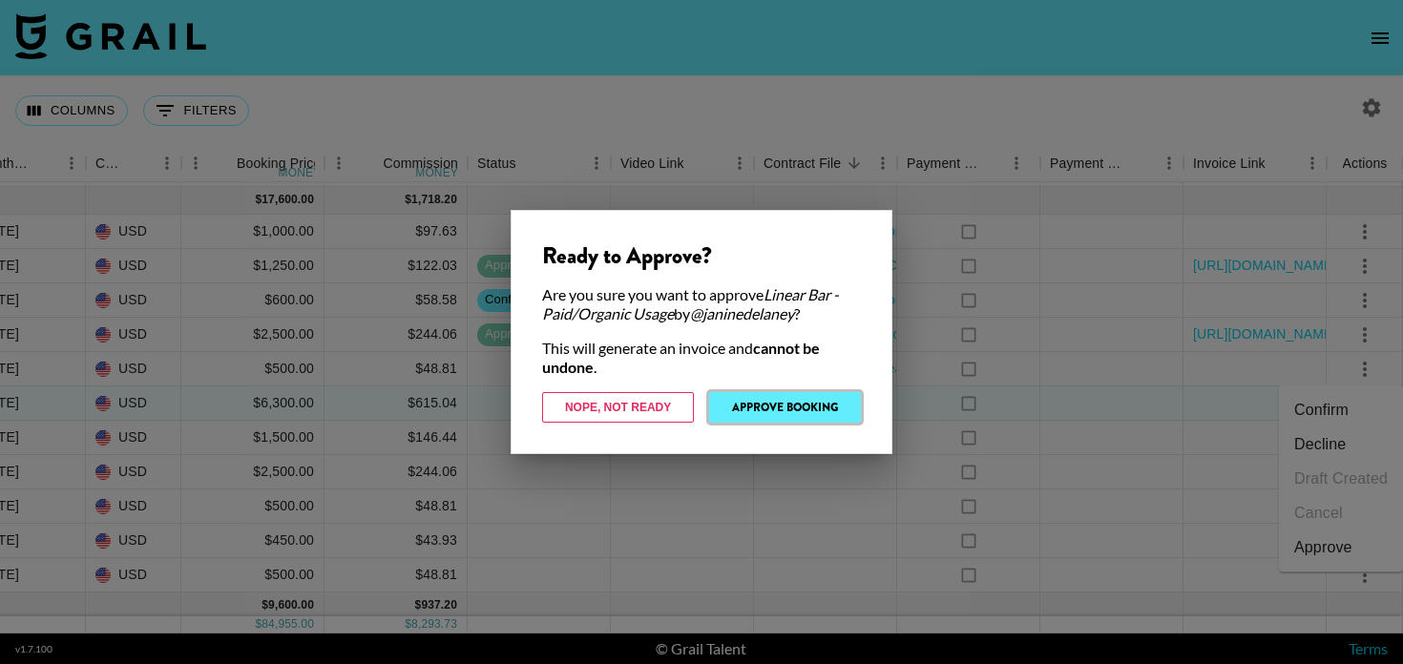
click at [777, 401] on button "Approve Booking" at bounding box center [785, 407] width 152 height 31
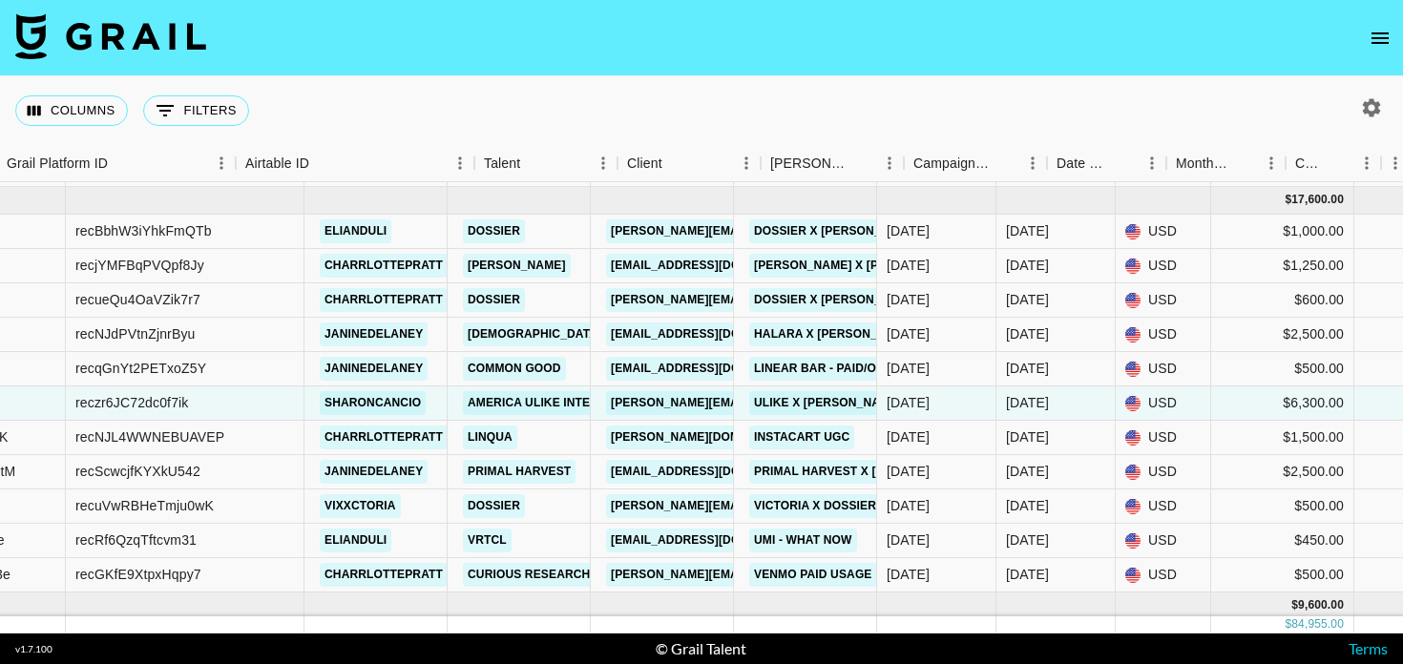
scroll to position [834, 0]
